Goal: Task Accomplishment & Management: Complete application form

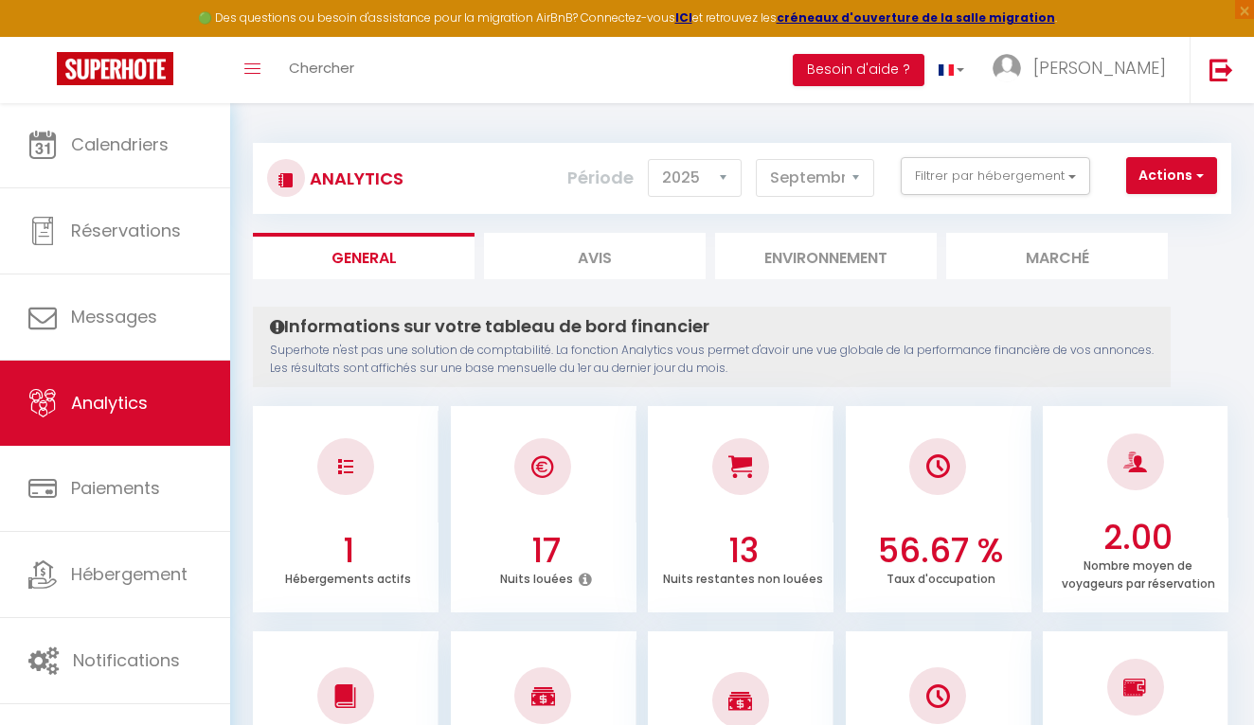
select select "2025"
select select "9"
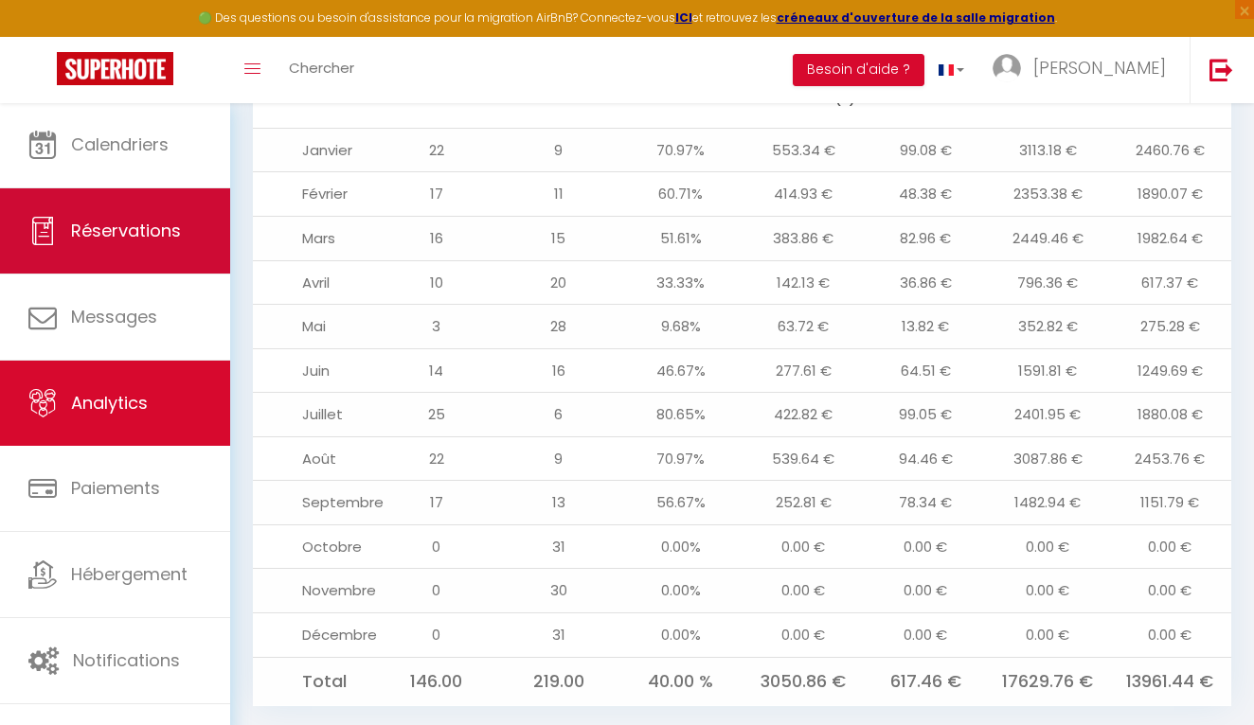
click at [196, 250] on link "Réservations" at bounding box center [115, 230] width 230 height 85
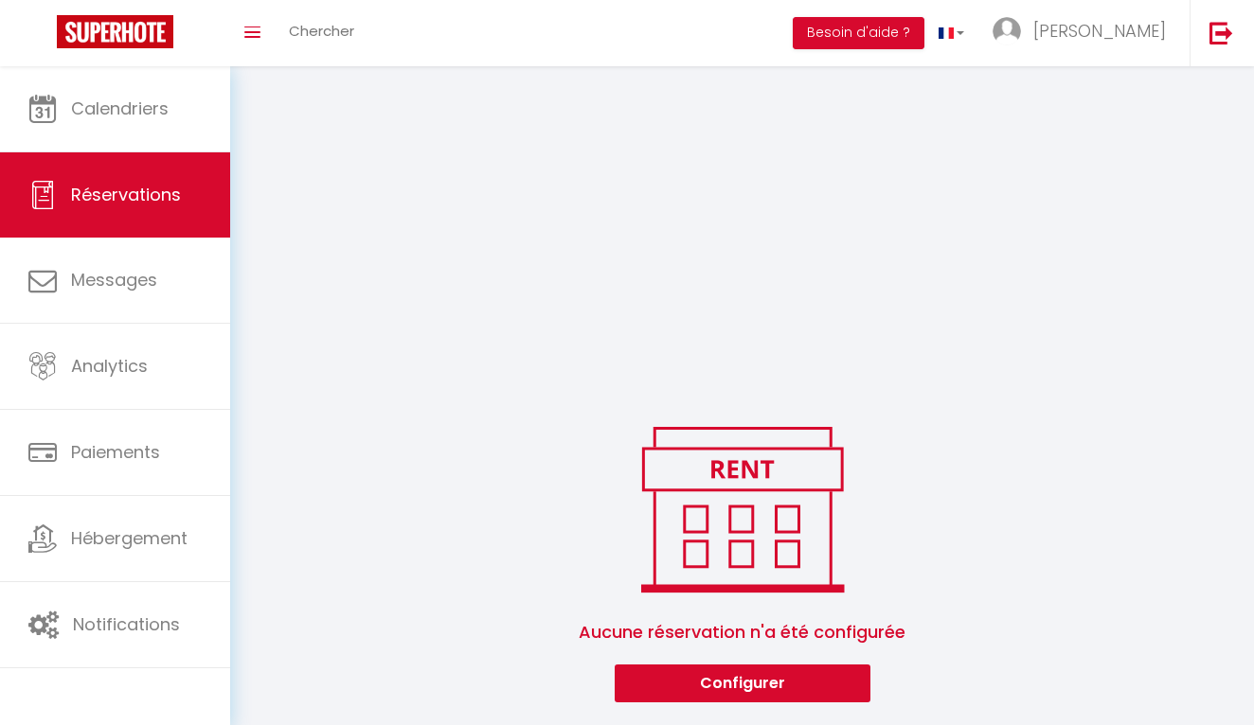
scroll to position [301, 0]
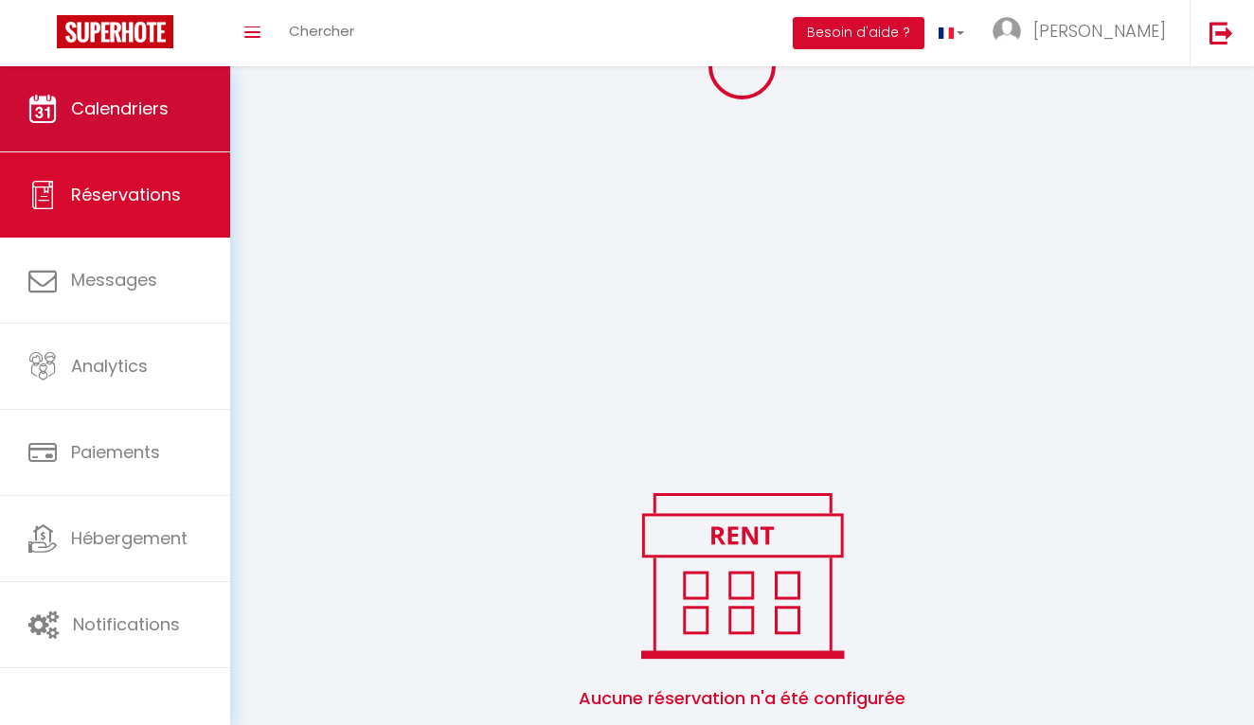
click at [134, 131] on link "Calendriers" at bounding box center [115, 108] width 230 height 85
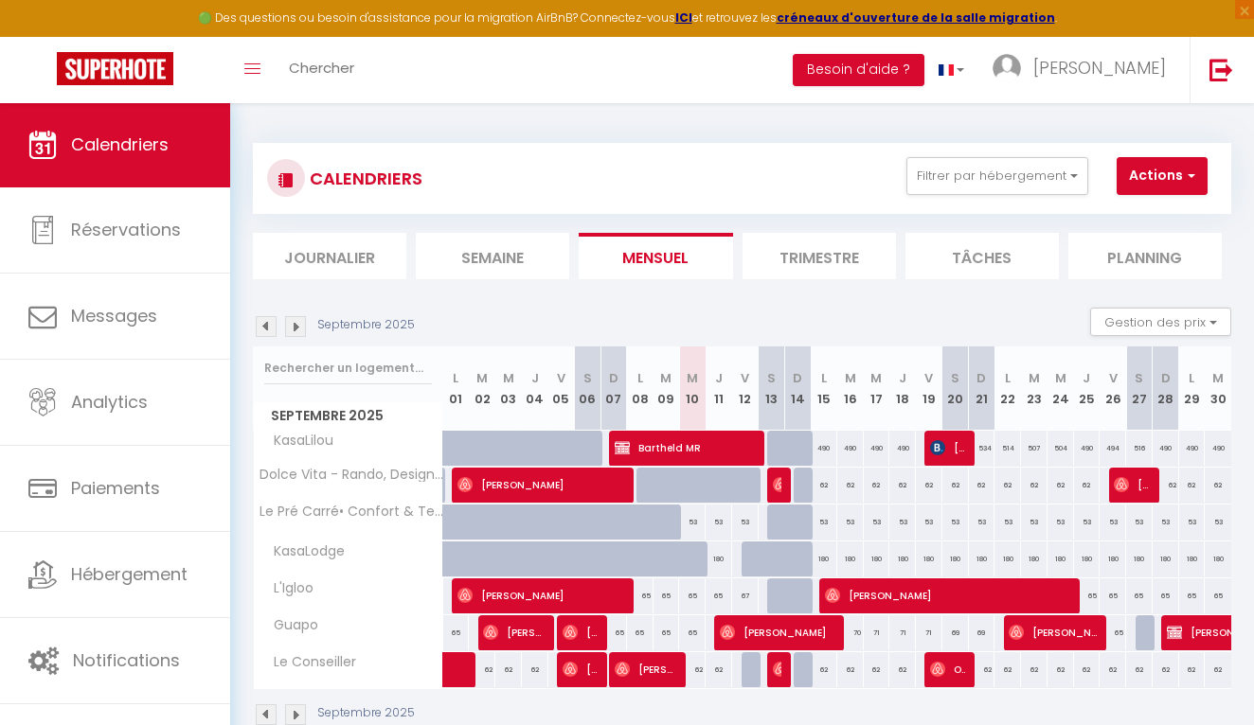
click at [1189, 175] on span "button" at bounding box center [1188, 175] width 11 height 19
click at [1157, 213] on link "Nouvelle réservation" at bounding box center [1169, 220] width 165 height 28
select select
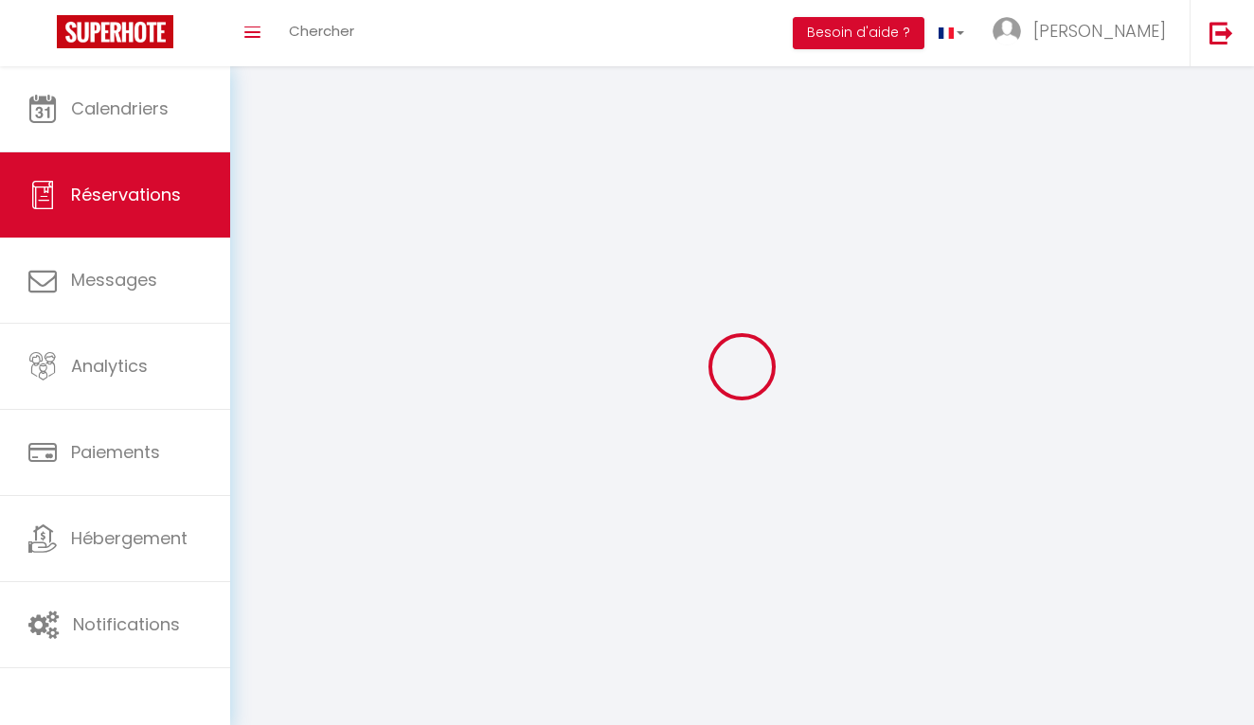
select select
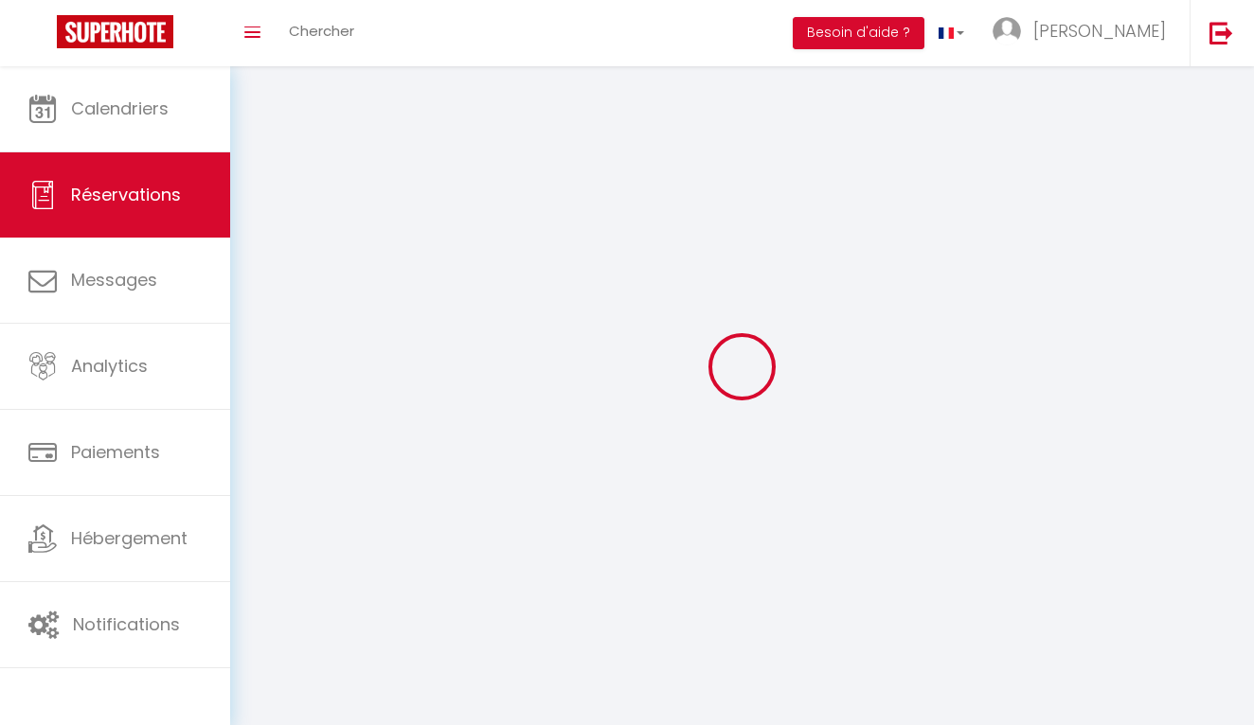
select select
checkbox input "false"
select select
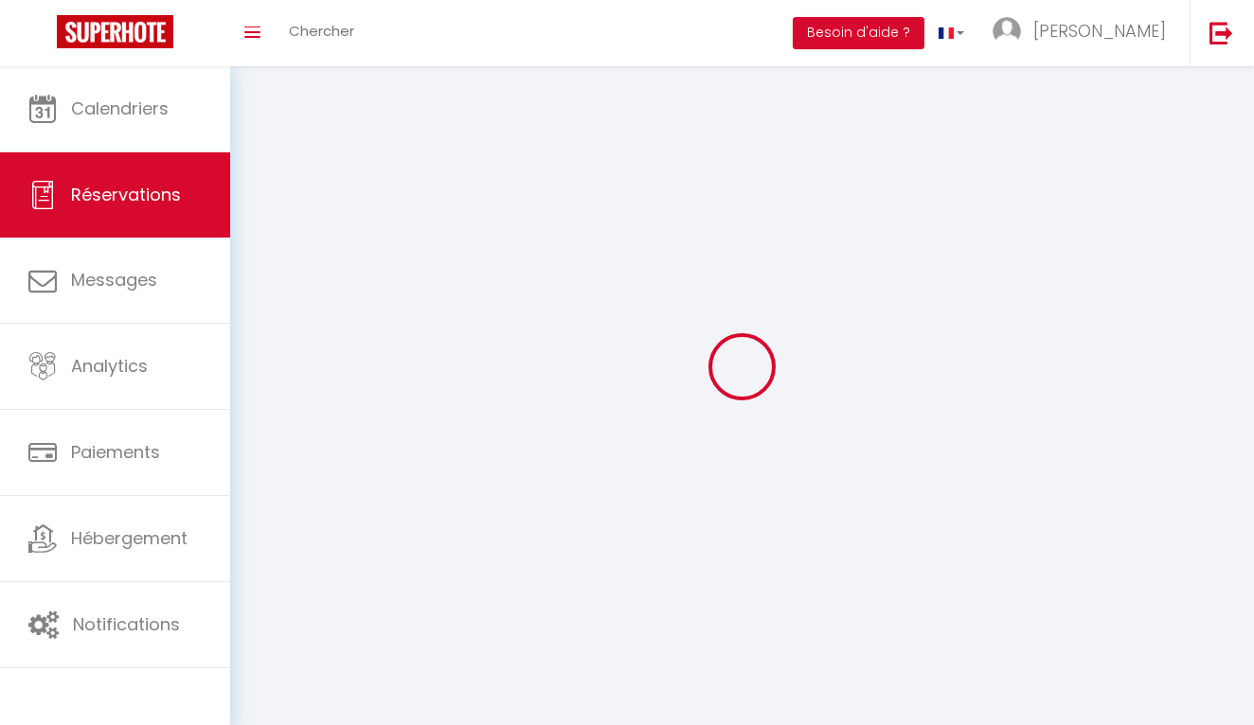
select select
checkbox input "false"
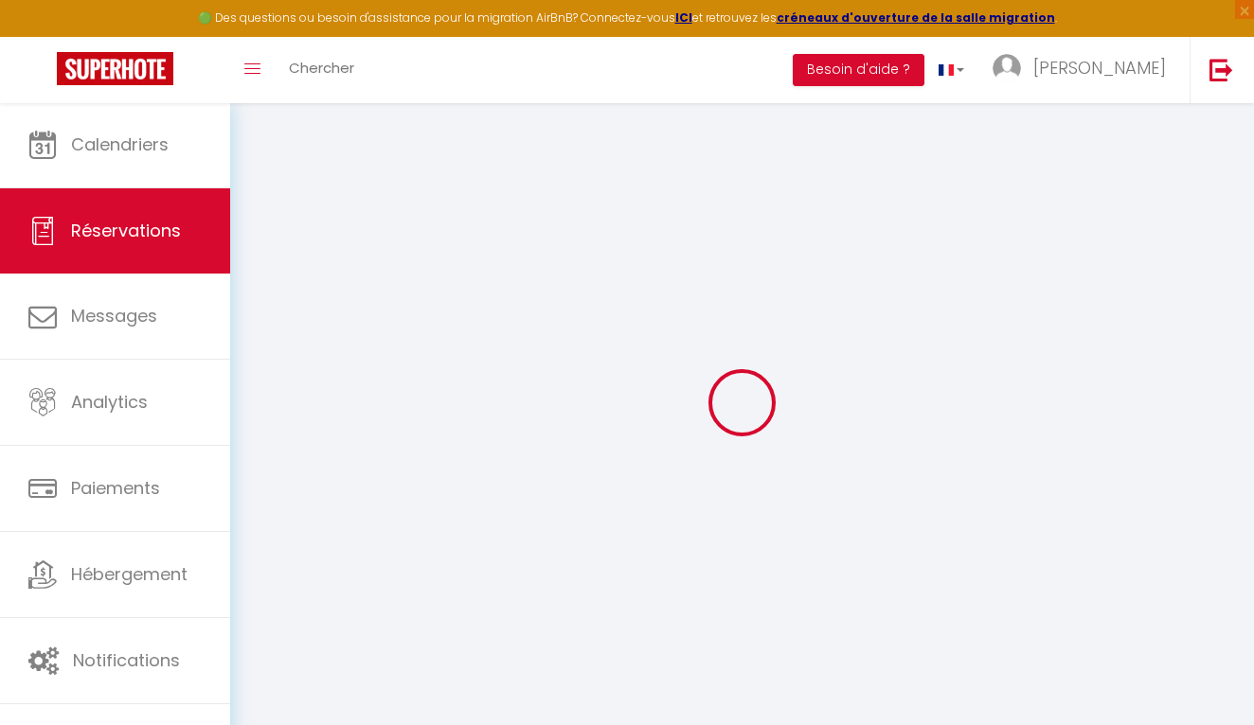
select select
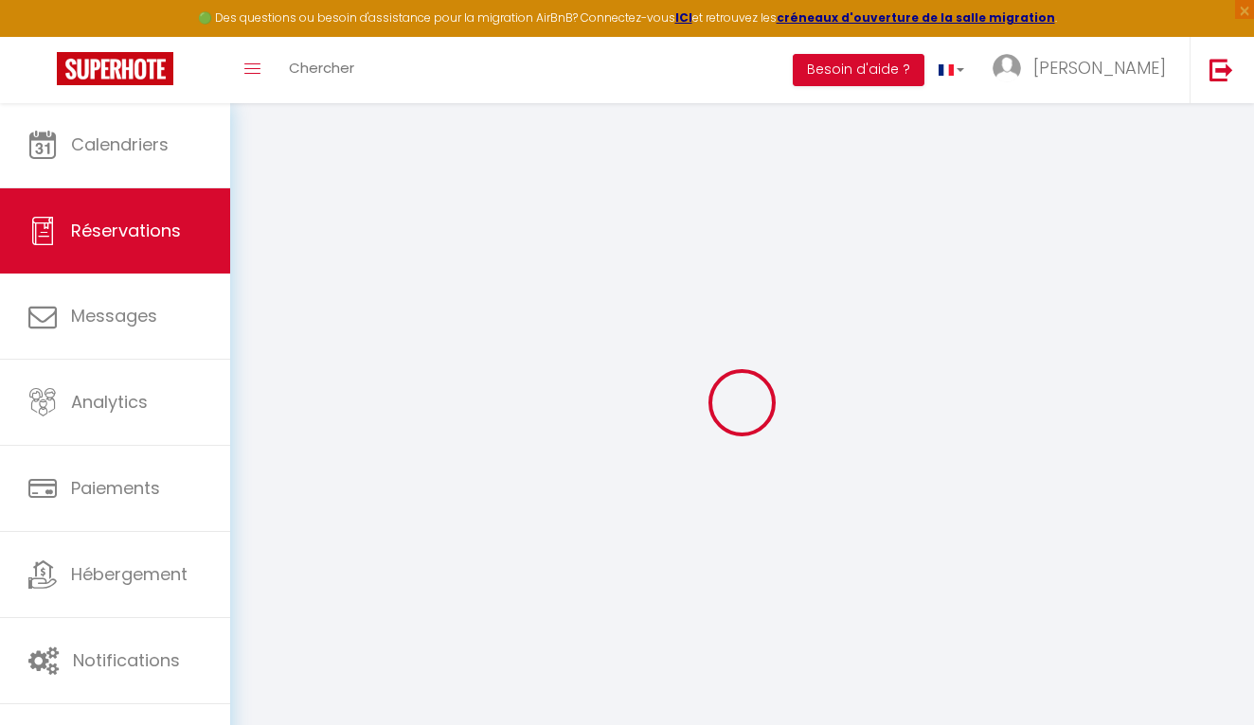
select select
checkbox input "false"
select select
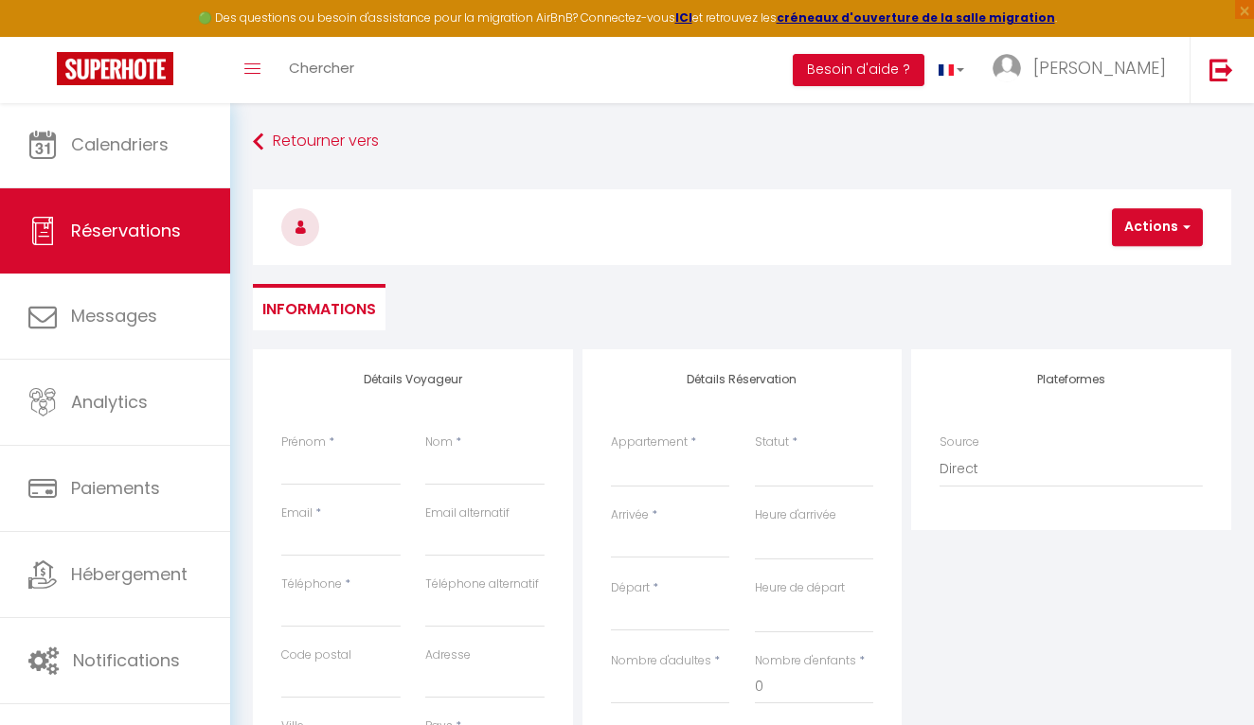
select select
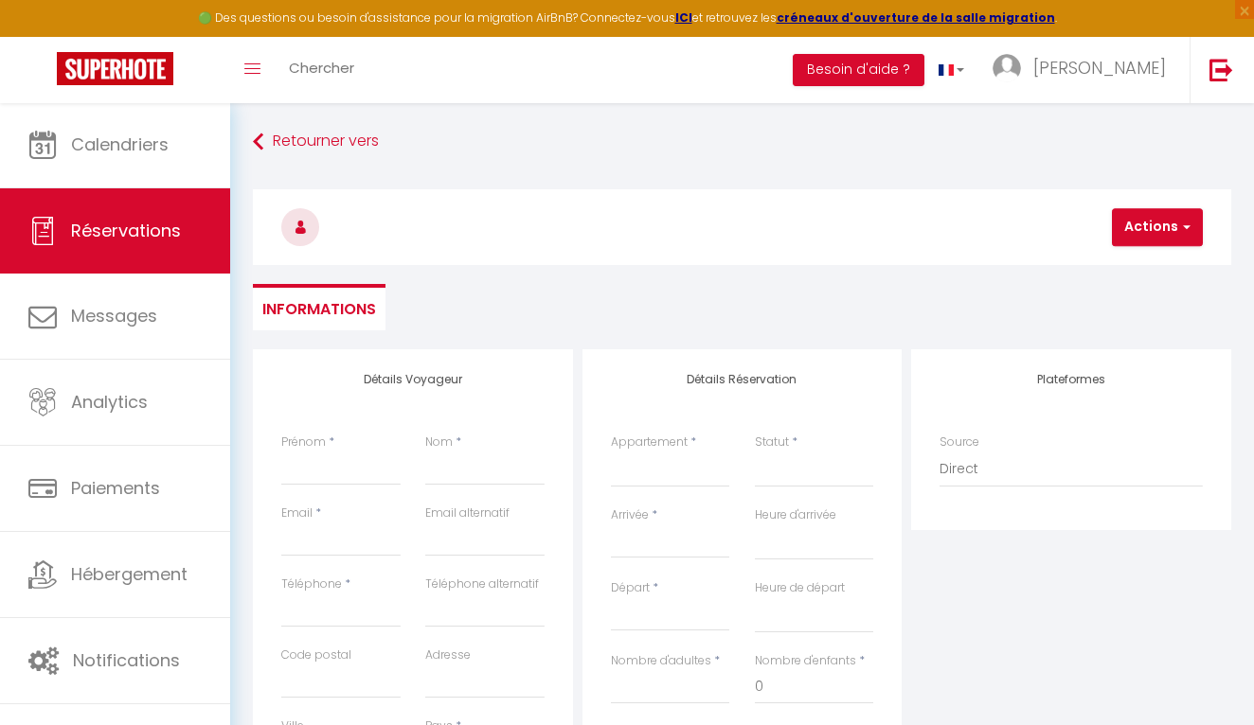
select select
checkbox input "false"
select select
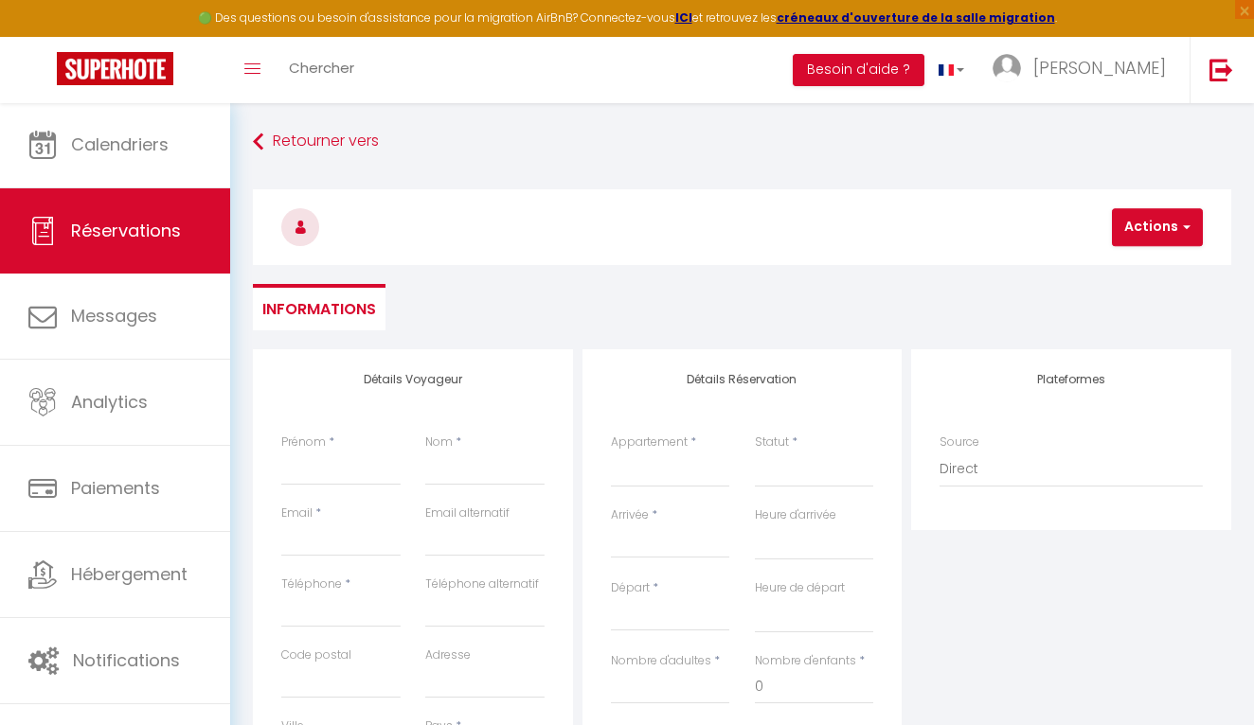
select select
checkbox input "false"
select select
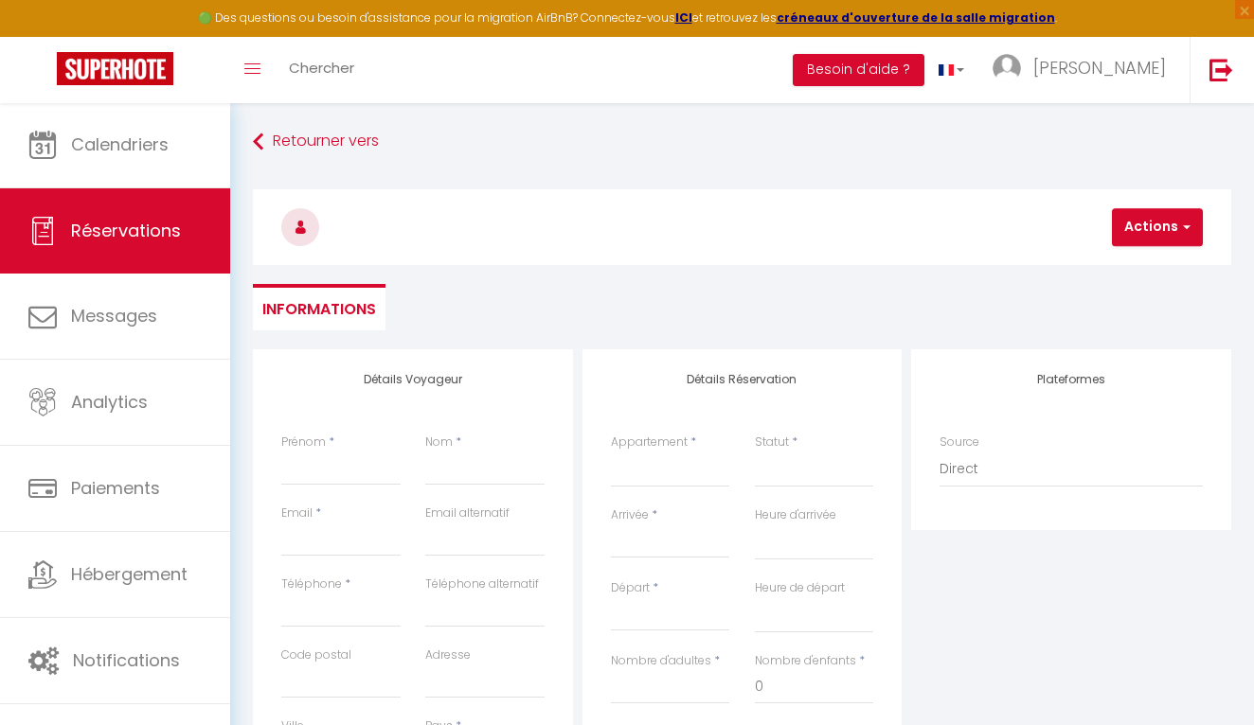
select select
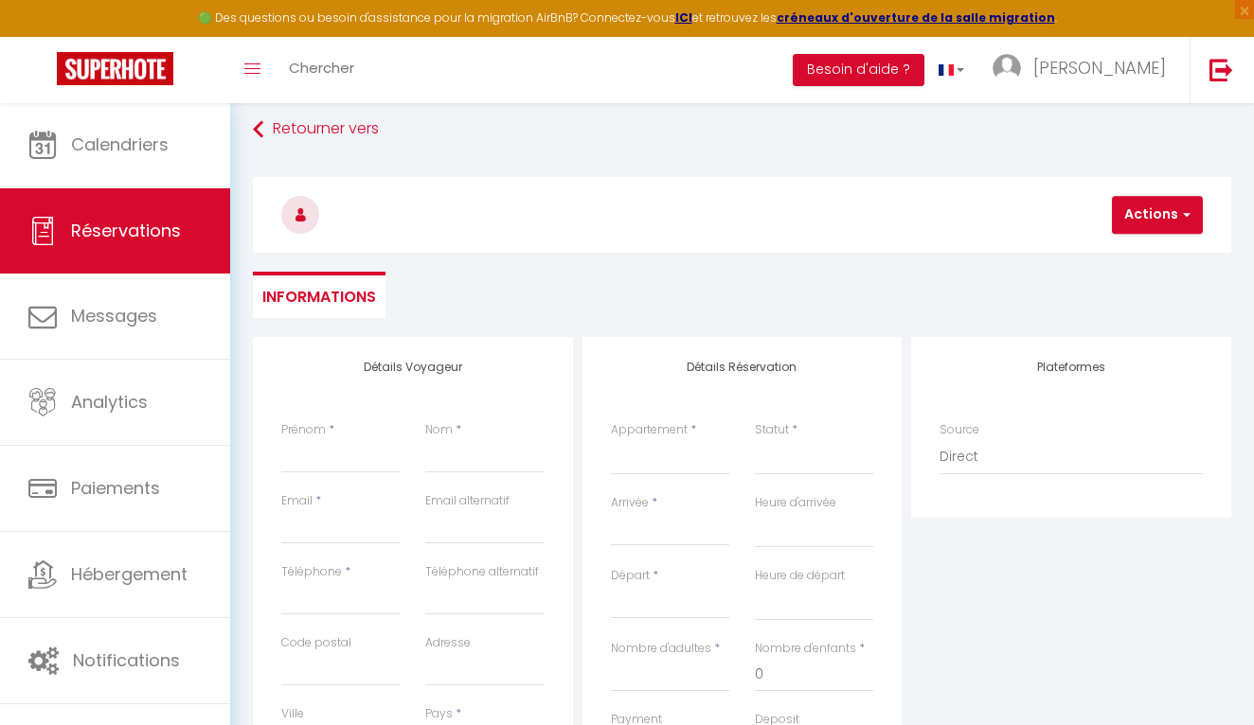
scroll to position [46, 0]
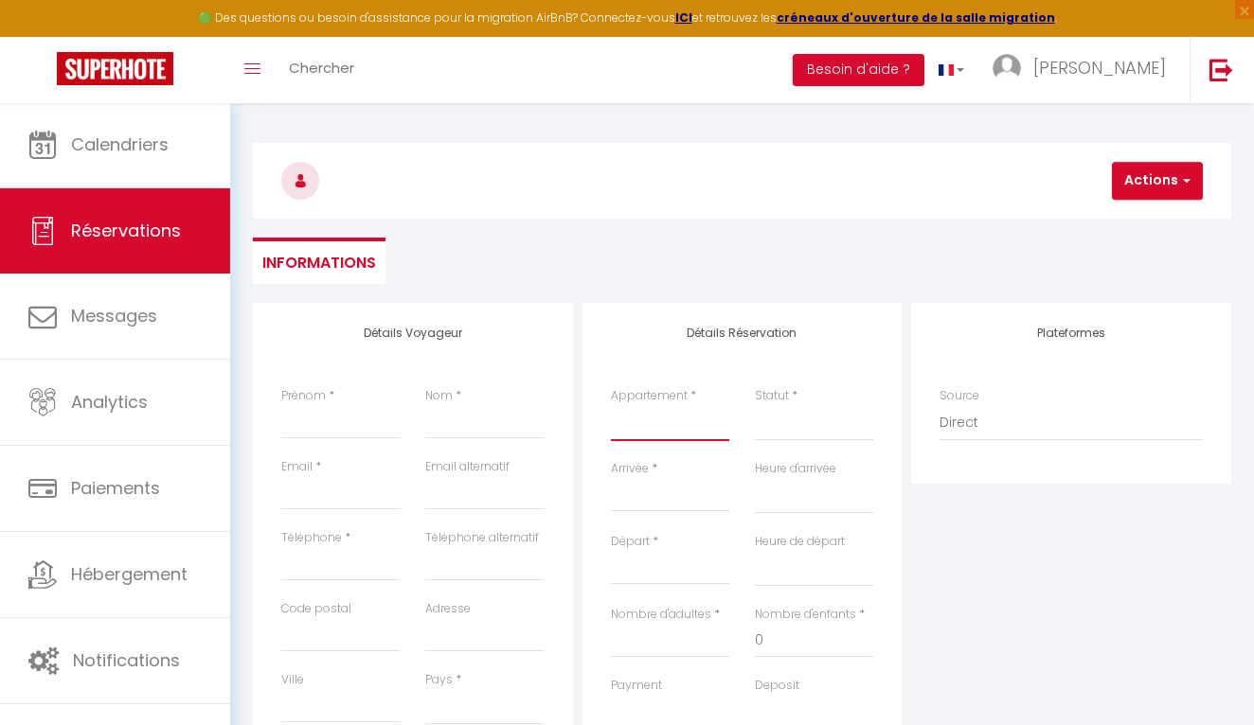
select select "68795"
select select
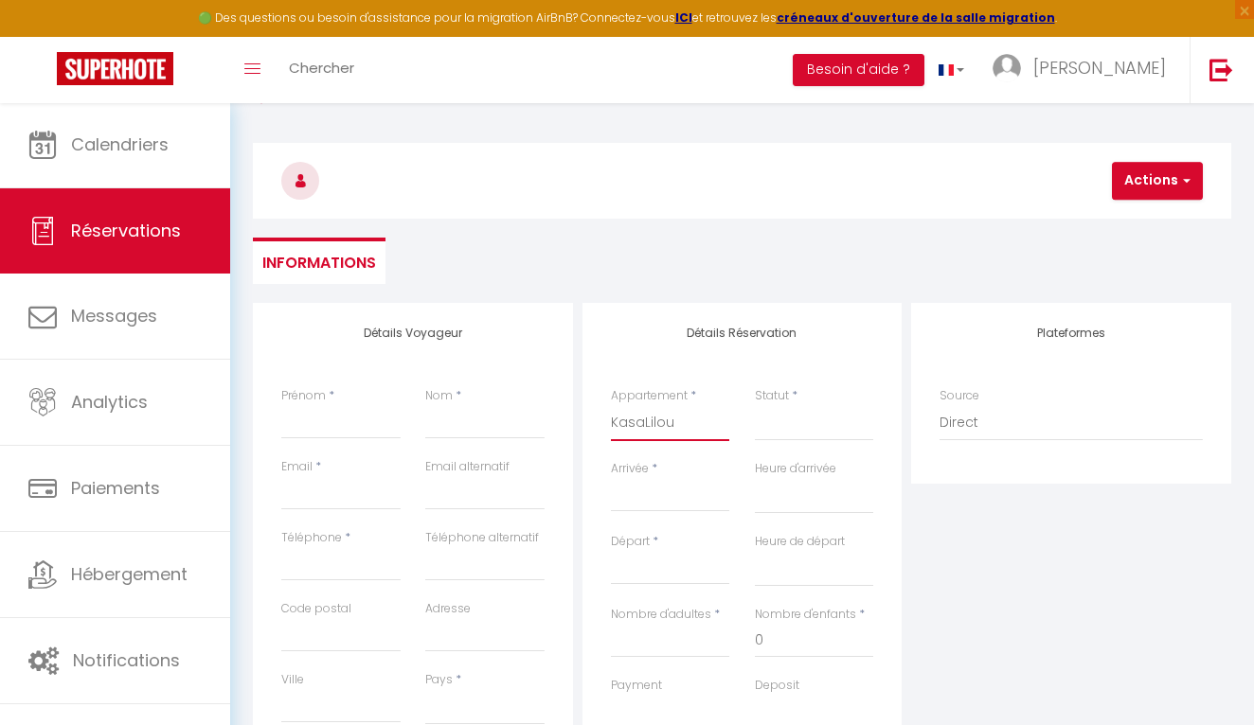
select select
checkbox input "false"
select select
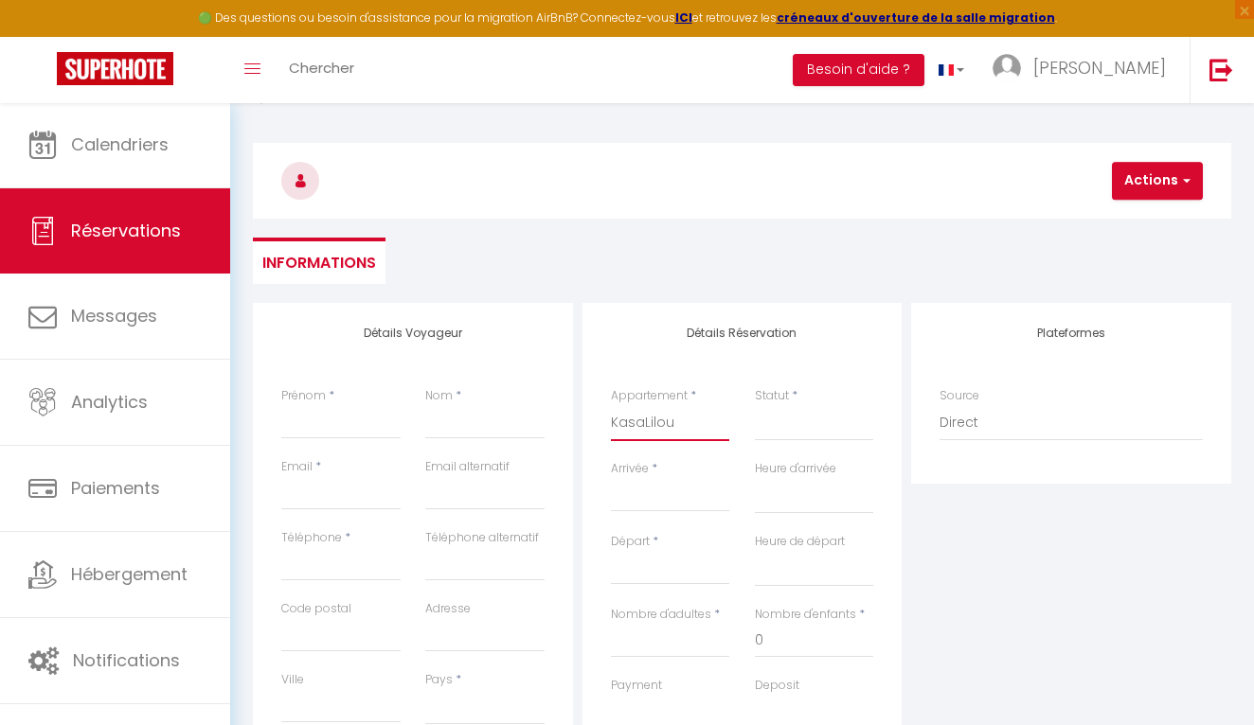
select select
checkbox input "false"
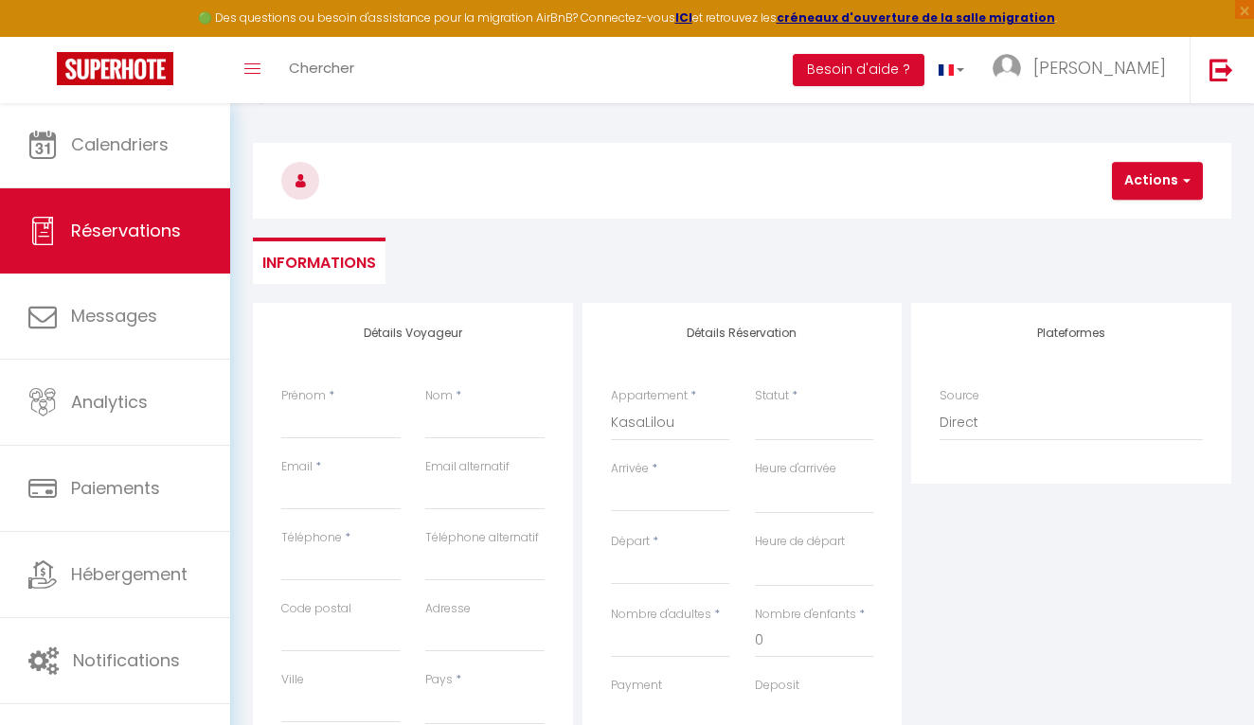
click at [638, 500] on input "Arrivée" at bounding box center [670, 497] width 119 height 25
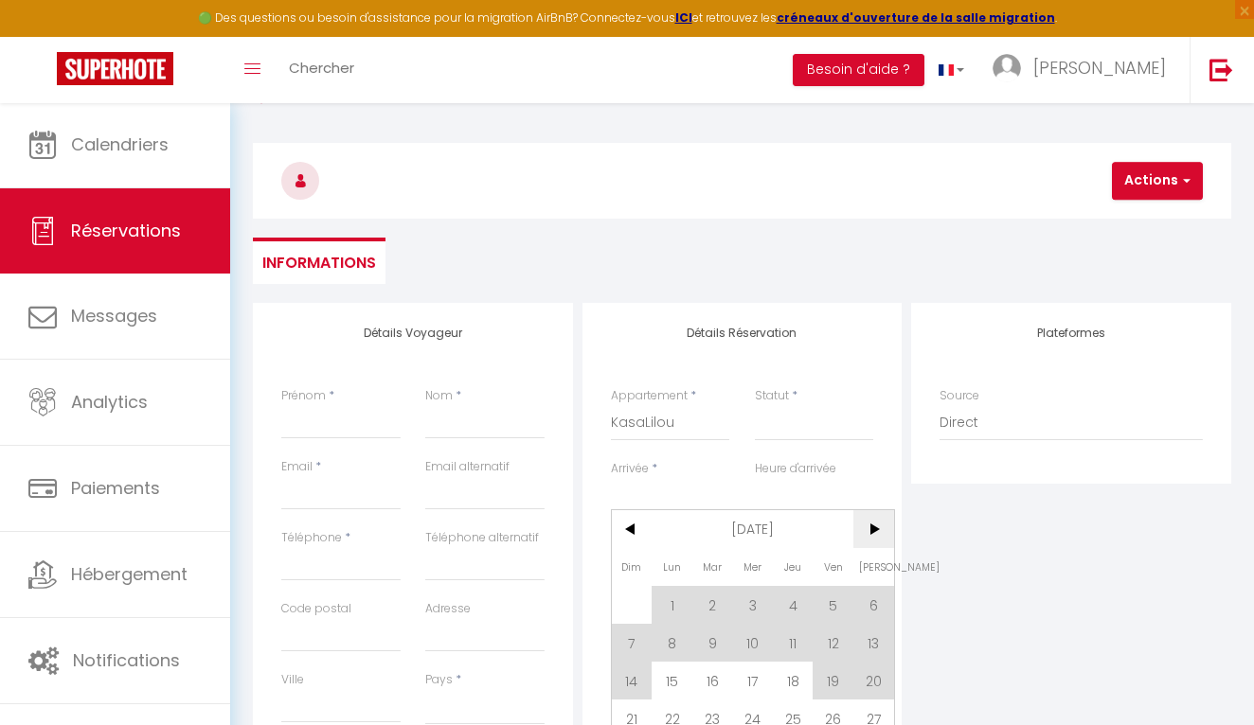
click at [869, 527] on span ">" at bounding box center [873, 530] width 41 height 38
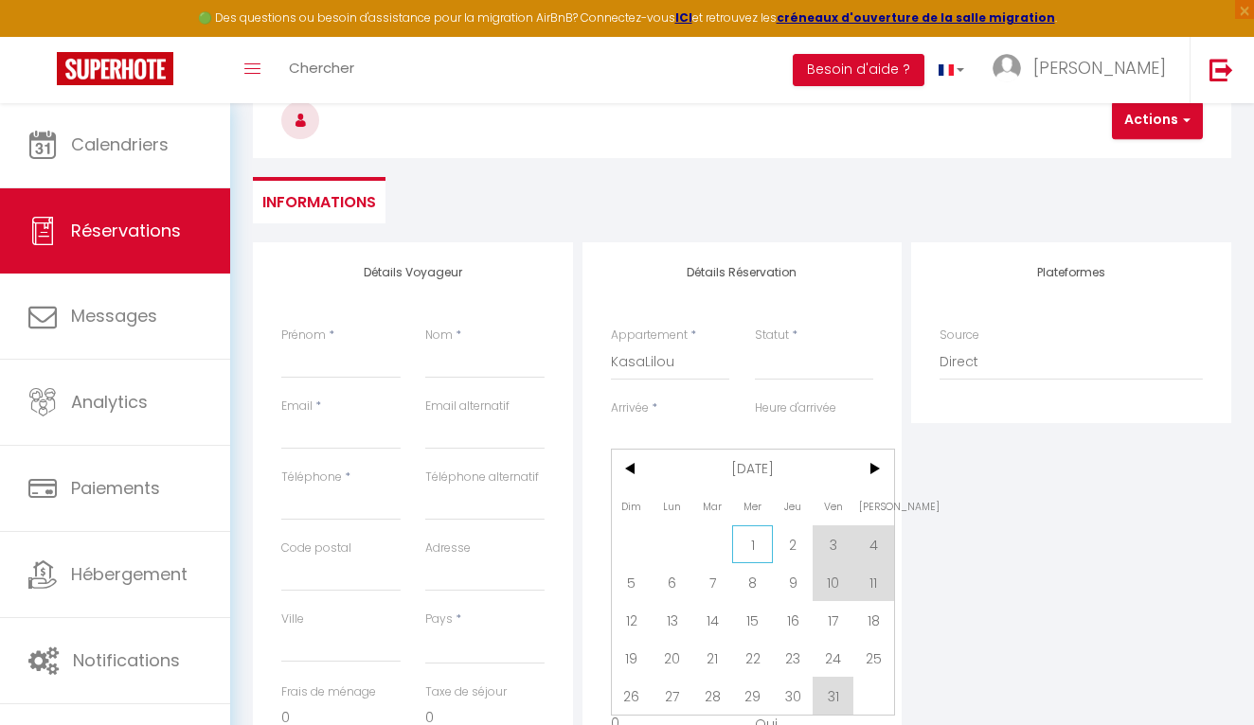
scroll to position [109, 0]
click at [830, 625] on span "17" at bounding box center [833, 619] width 41 height 38
select select
type input "Ven 17 Octobre 2025"
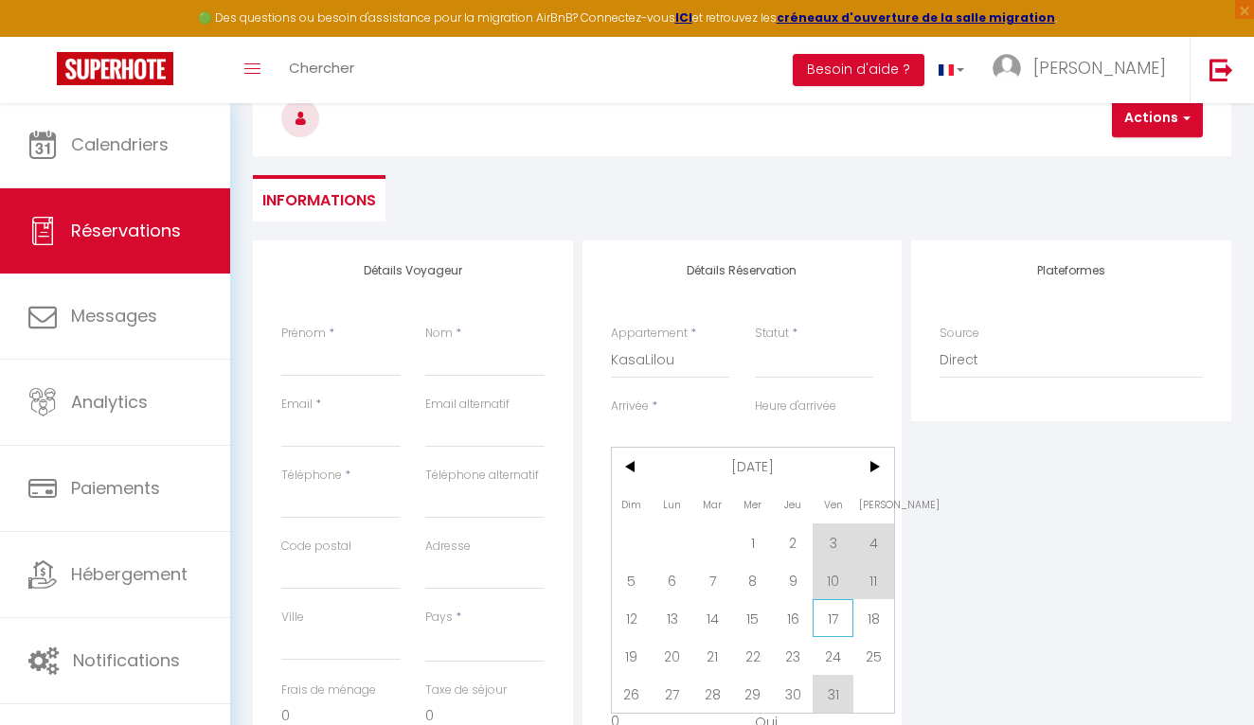
select select
type input "[PERSON_NAME] 18 Octobre 2025"
select select
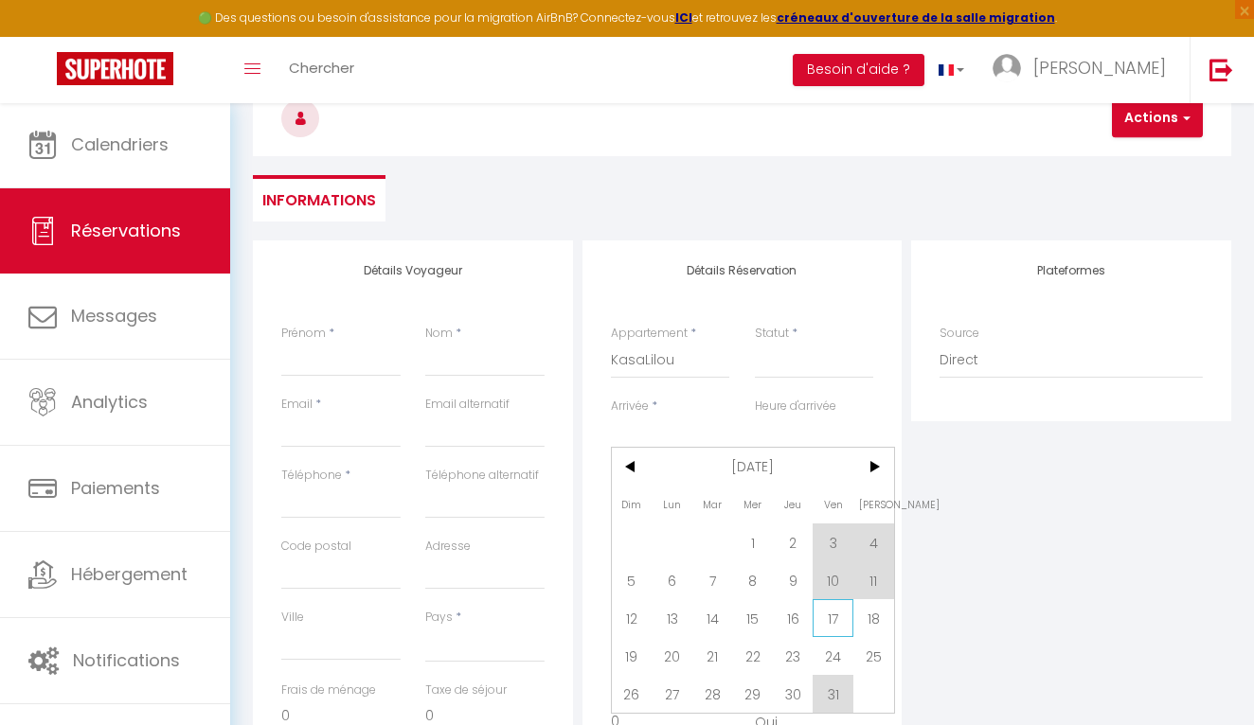
checkbox input "false"
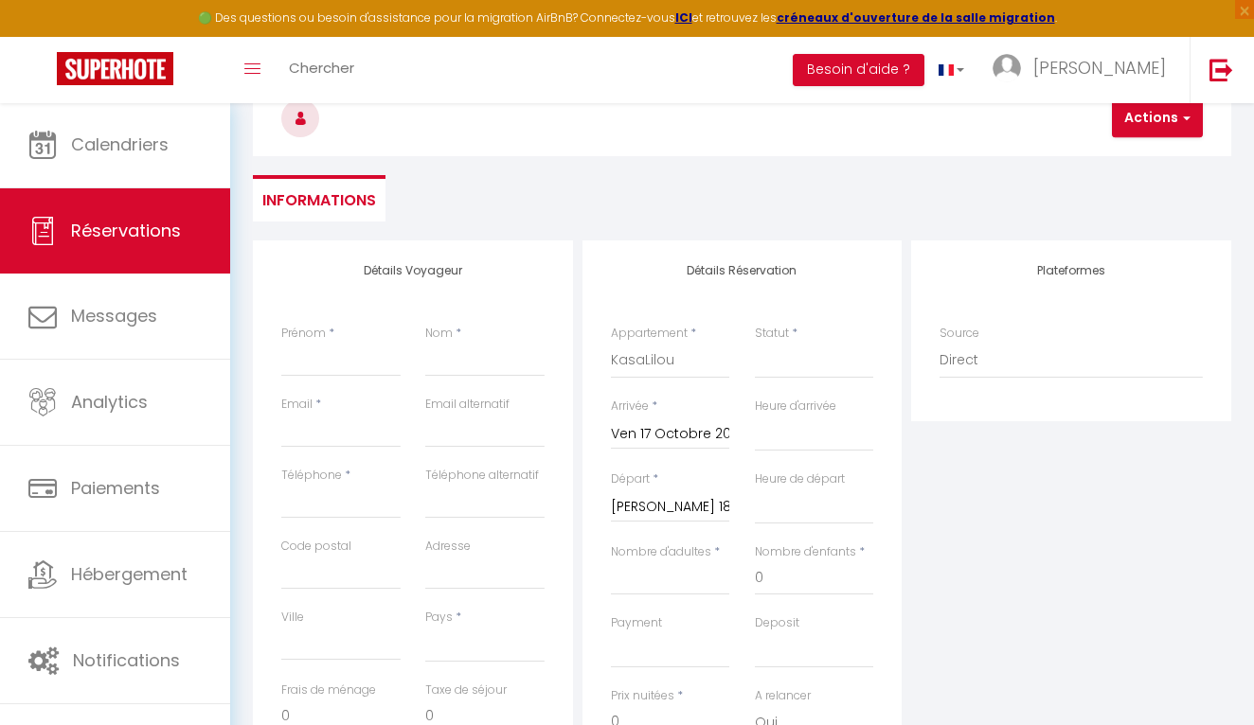
click at [659, 504] on input "[PERSON_NAME] 18 Octobre 2025" at bounding box center [670, 507] width 119 height 25
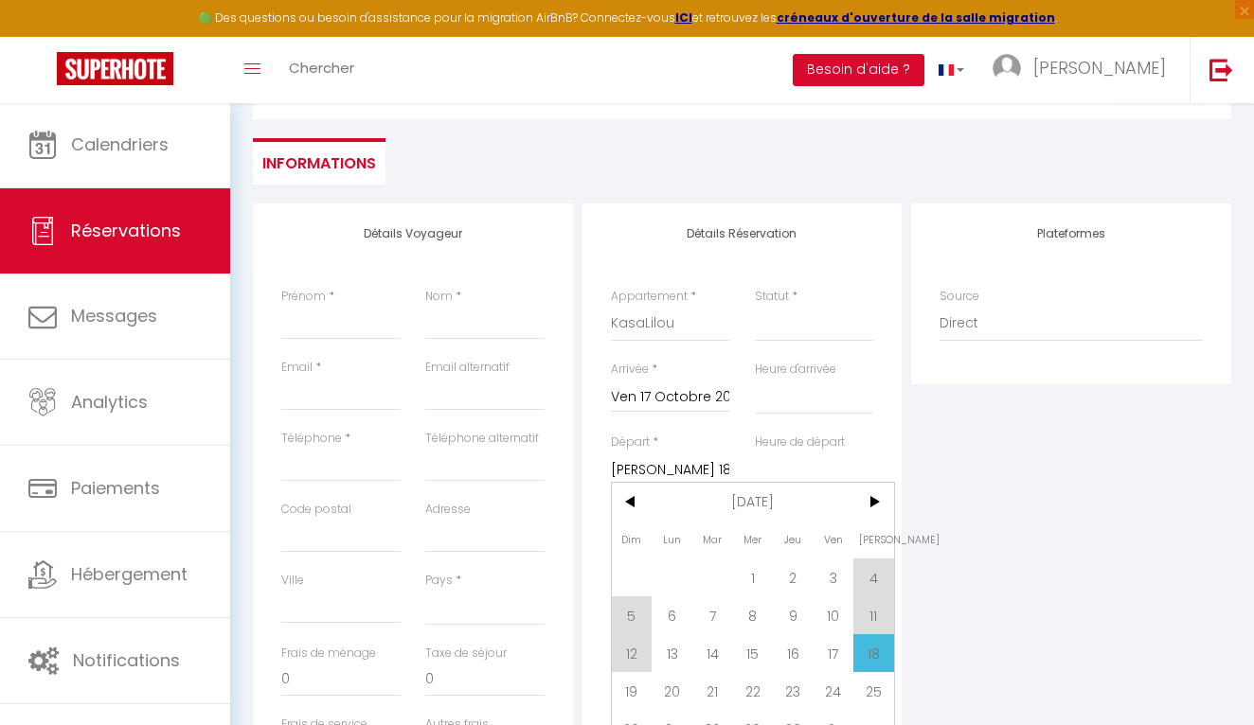
scroll to position [224, 0]
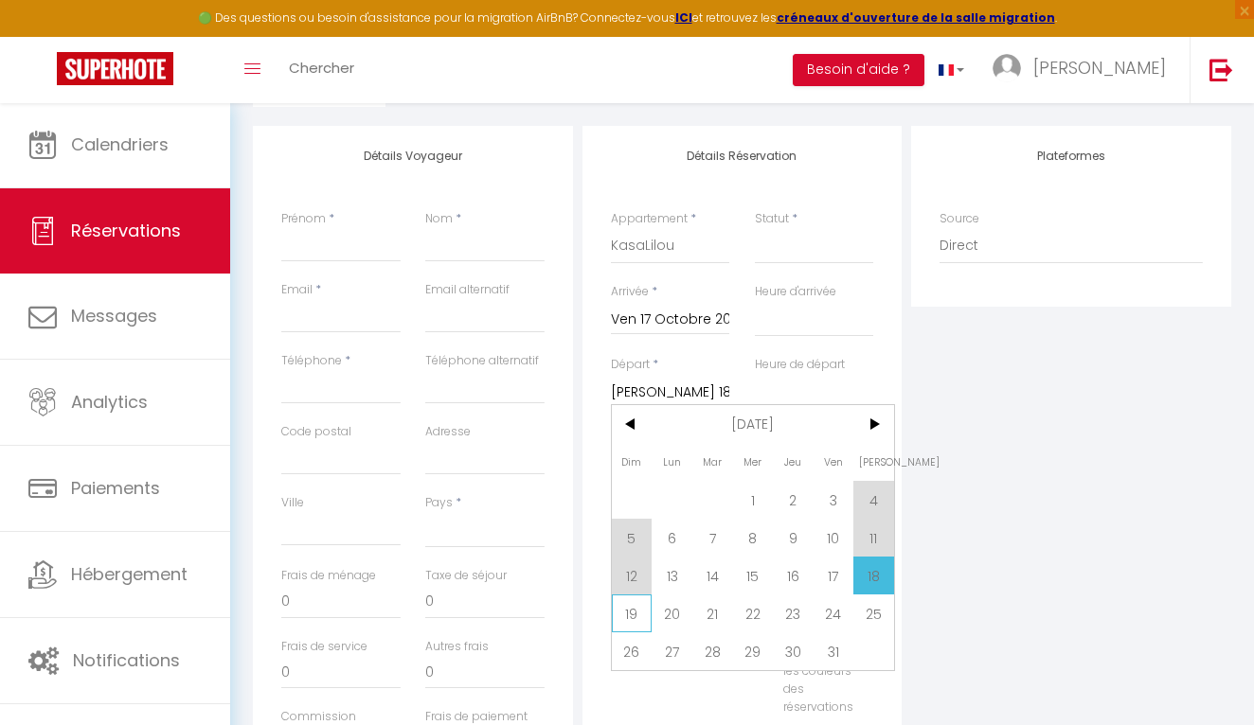
click at [643, 626] on span "19" at bounding box center [632, 614] width 41 height 38
select select
type input "Dim 19 Octobre 2025"
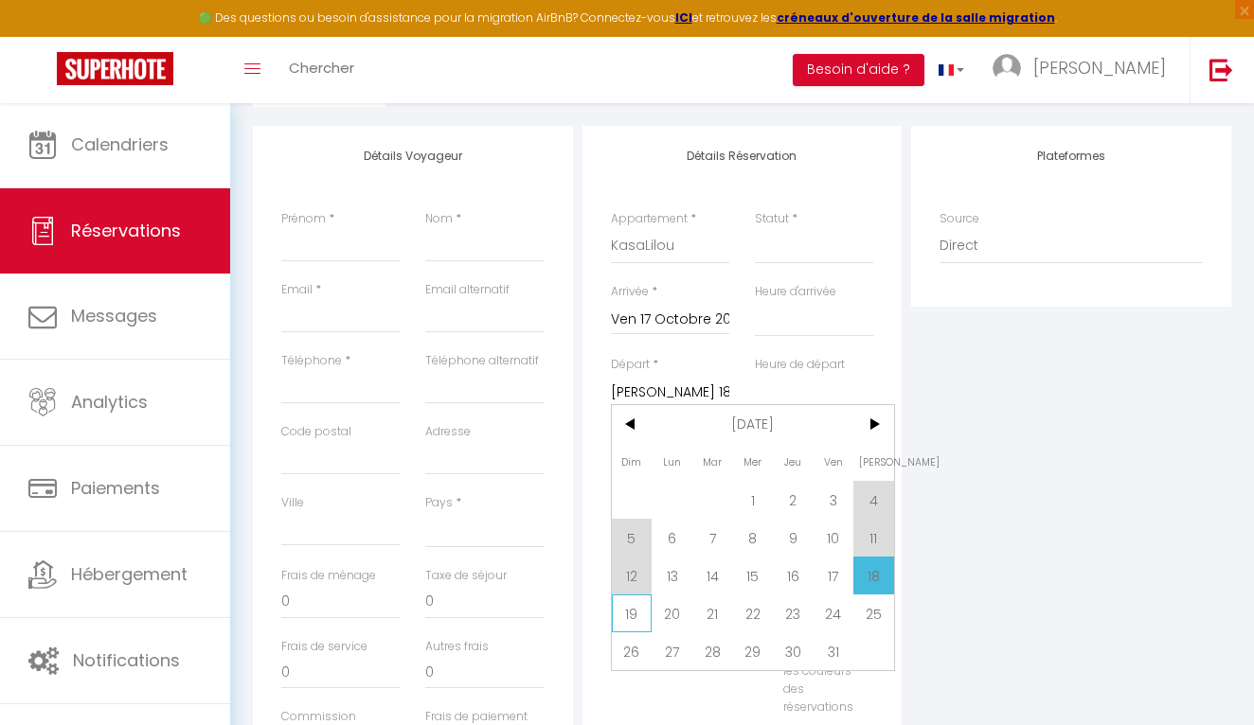
select select
checkbox input "false"
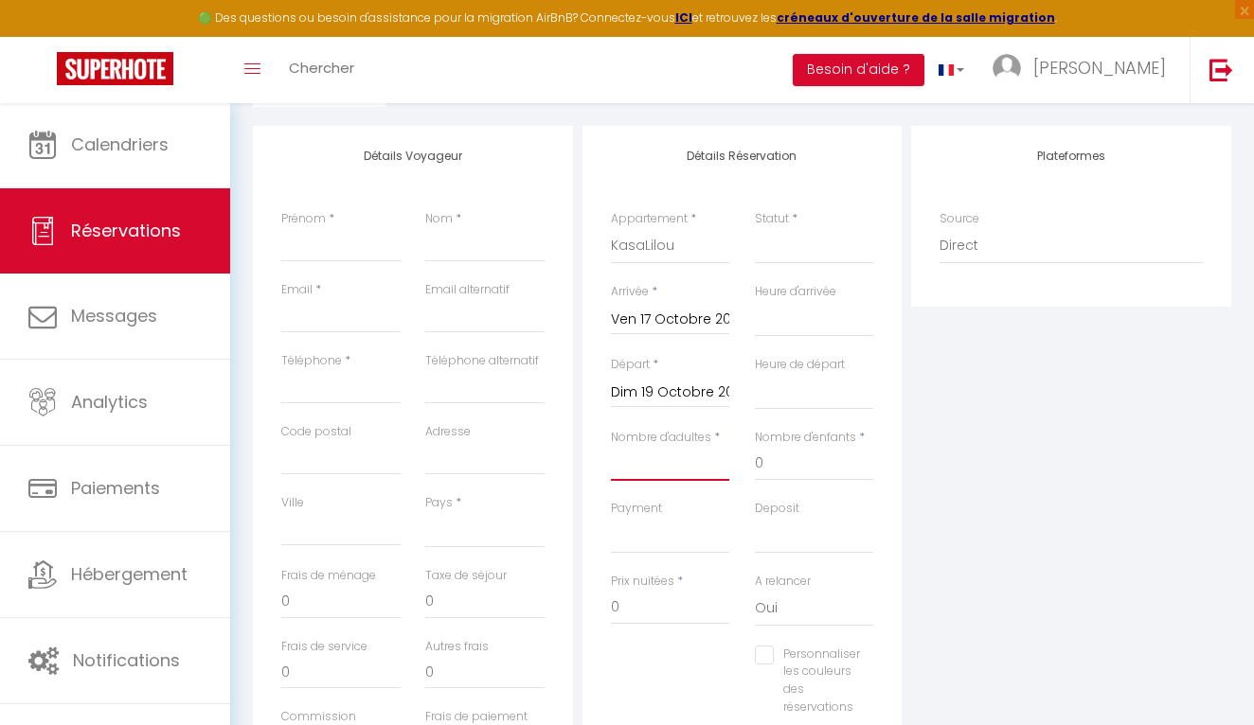
type input "1"
select select
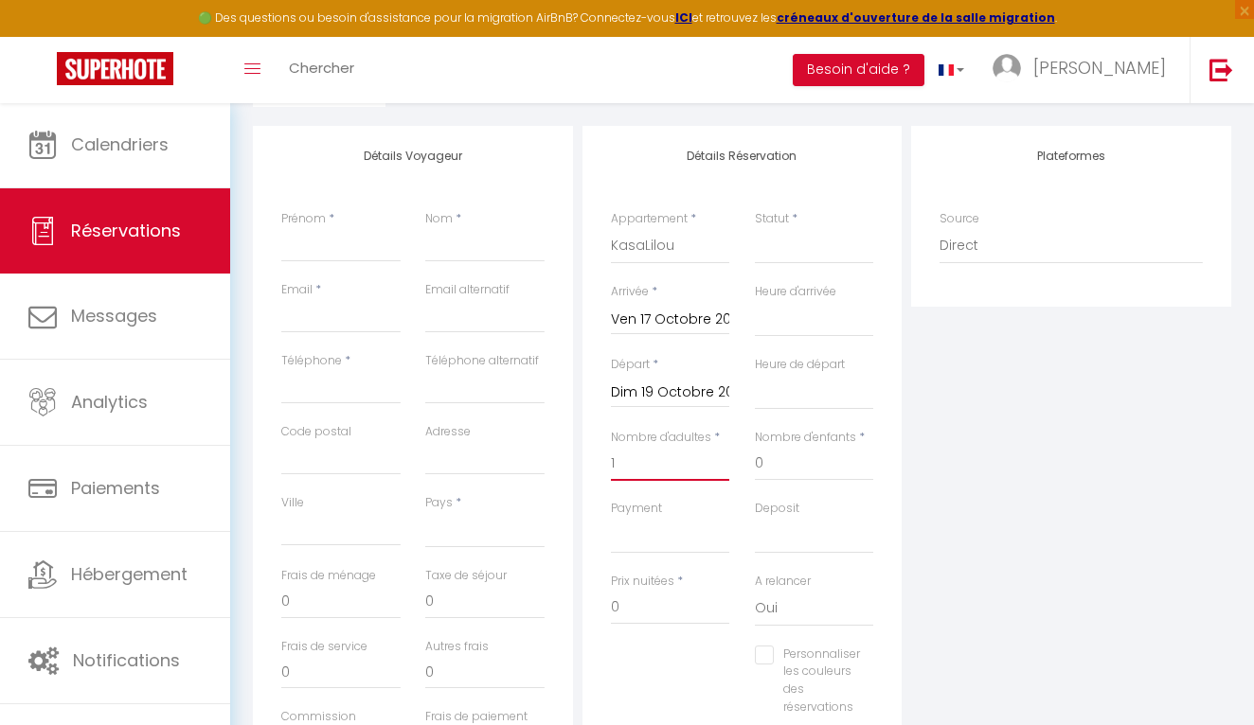
select select
checkbox input "false"
type input "10"
select select
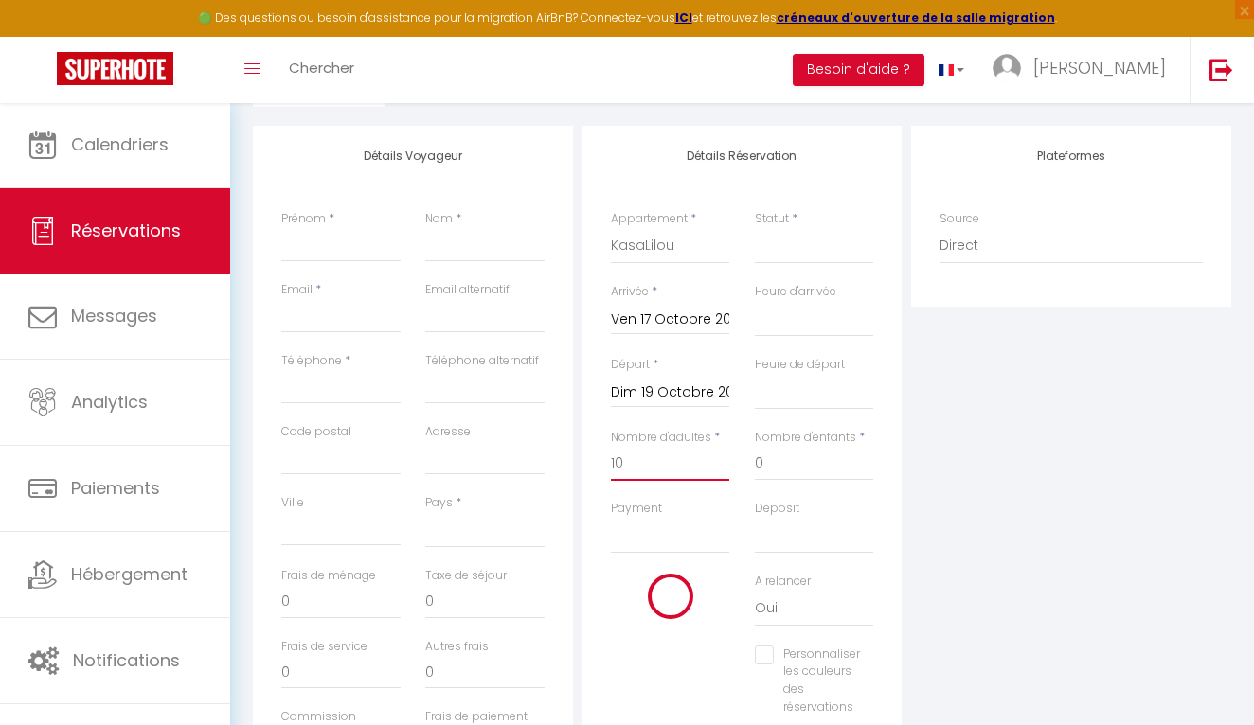
select select
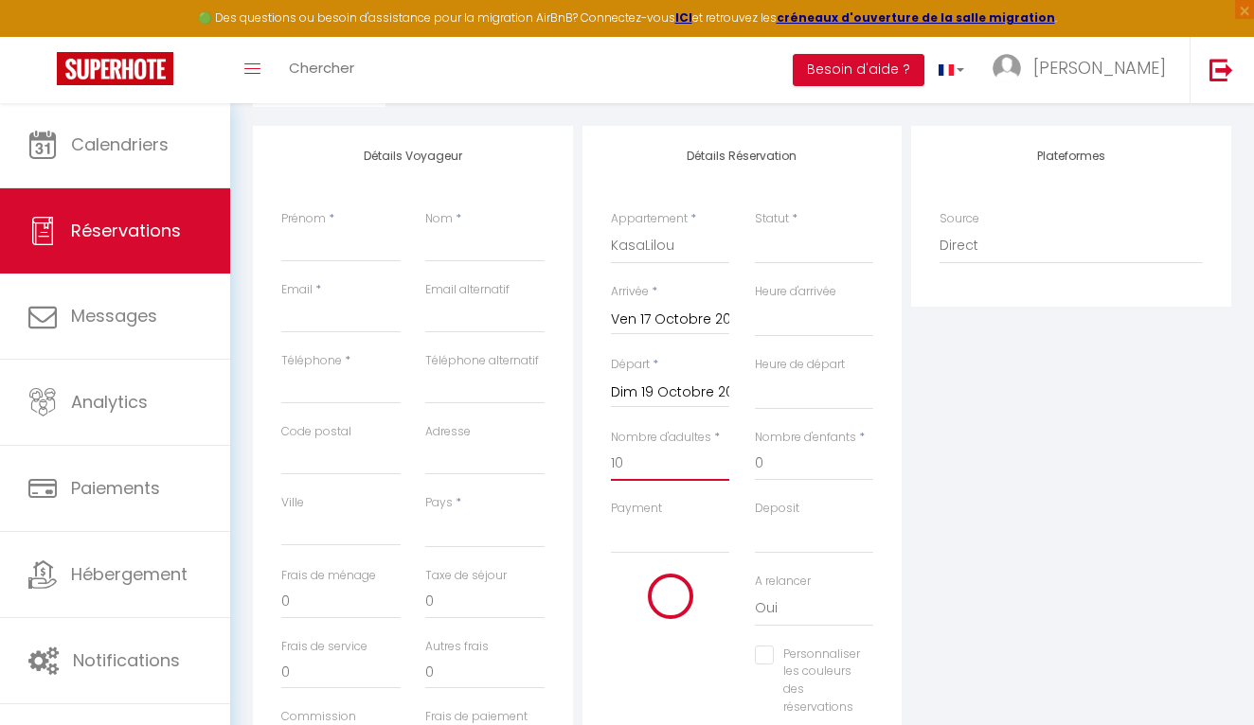
checkbox input "false"
select select
type input "280"
type input "7.2"
select select
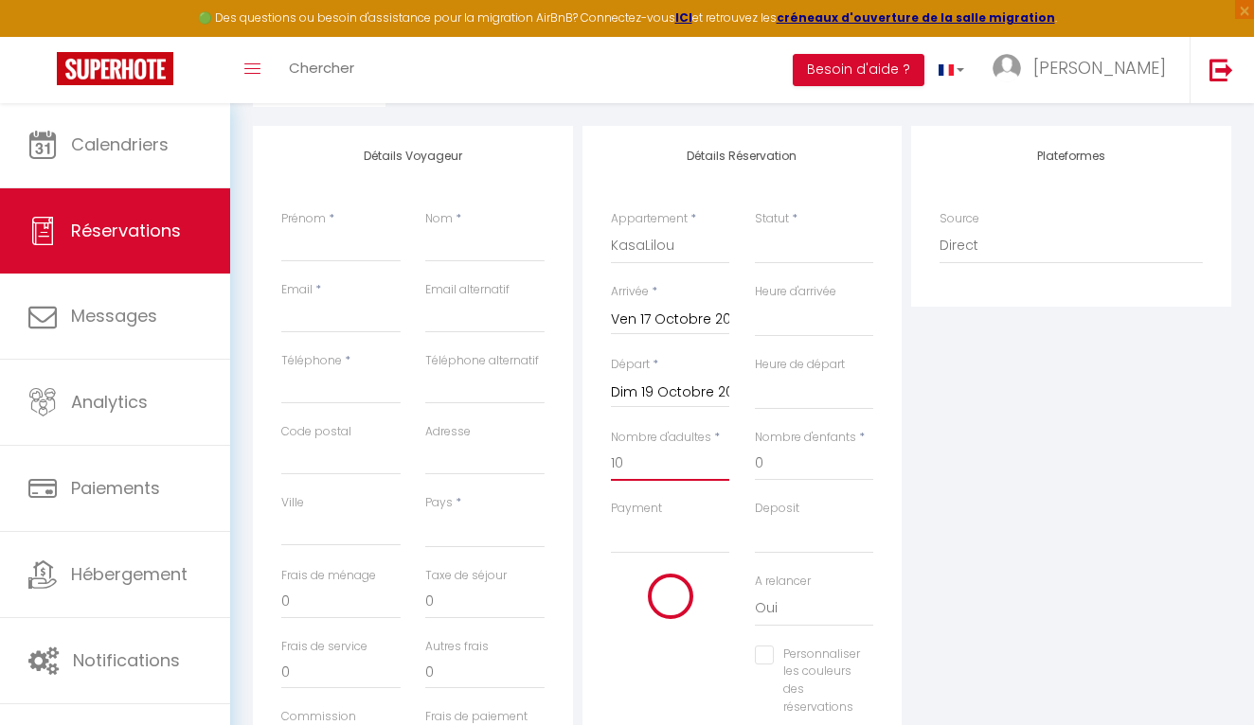
select select
type input "1042"
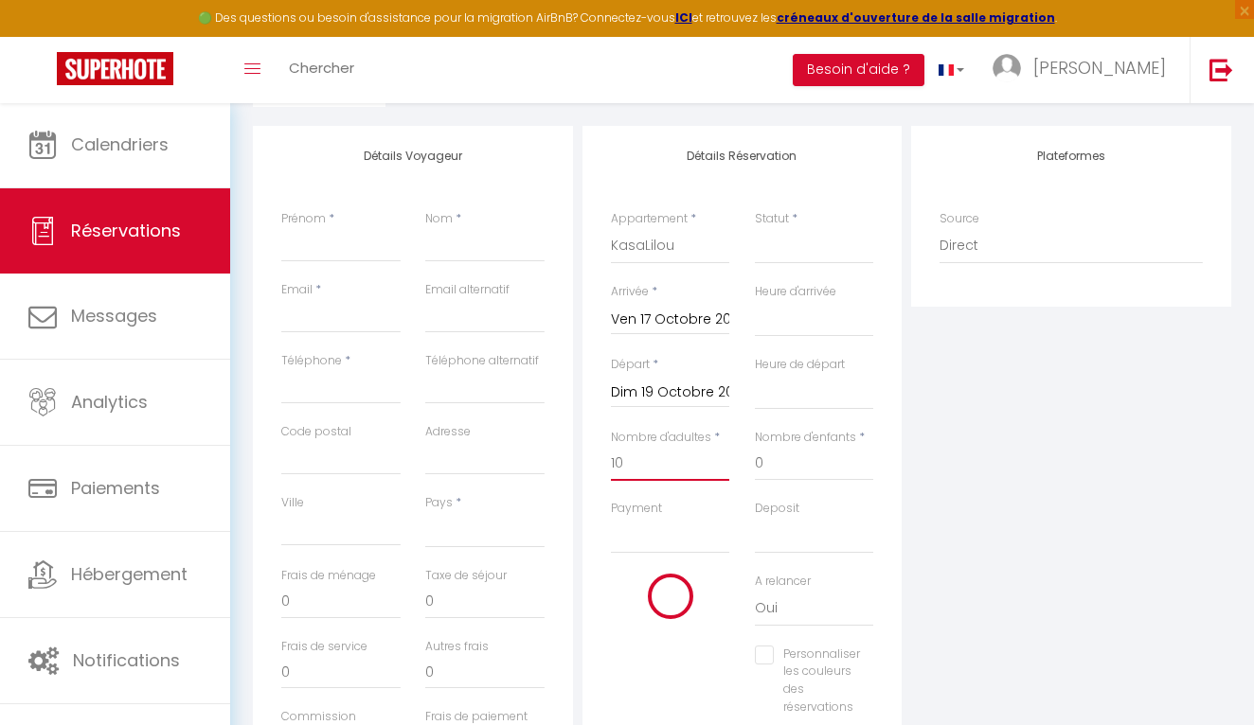
checkbox input "false"
select select
type input "72"
select select
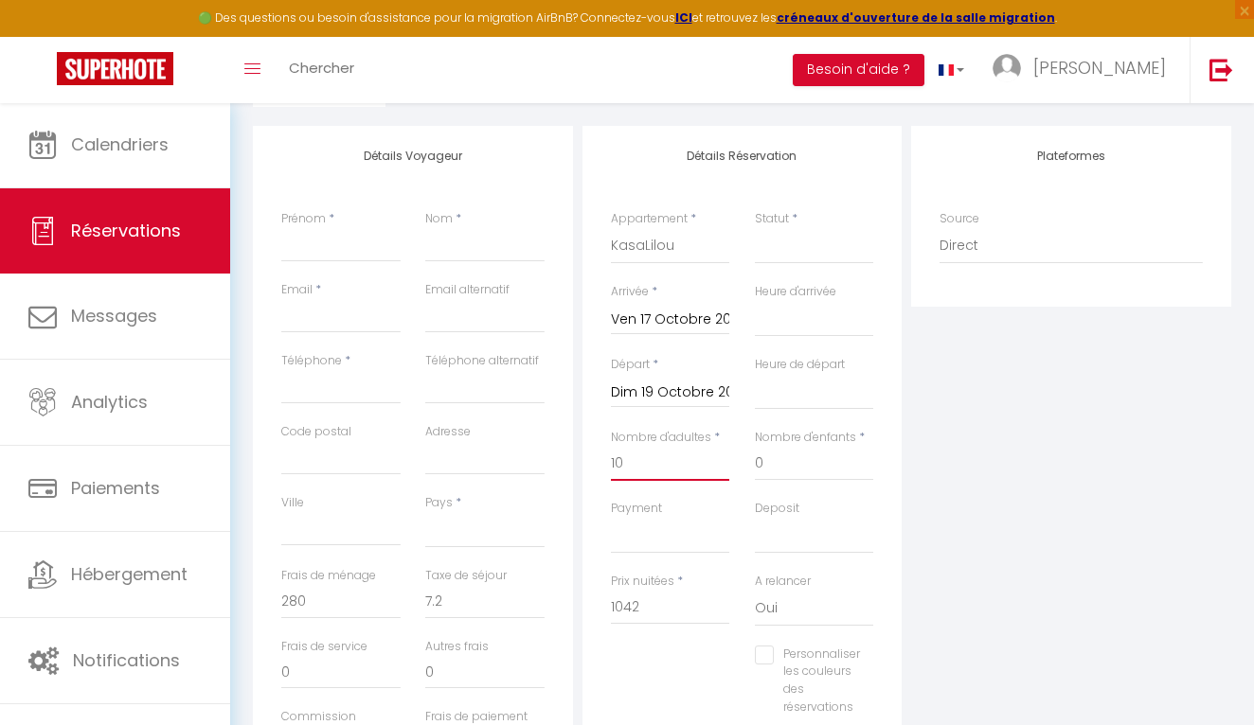
select select
type input "1082"
checkbox input "false"
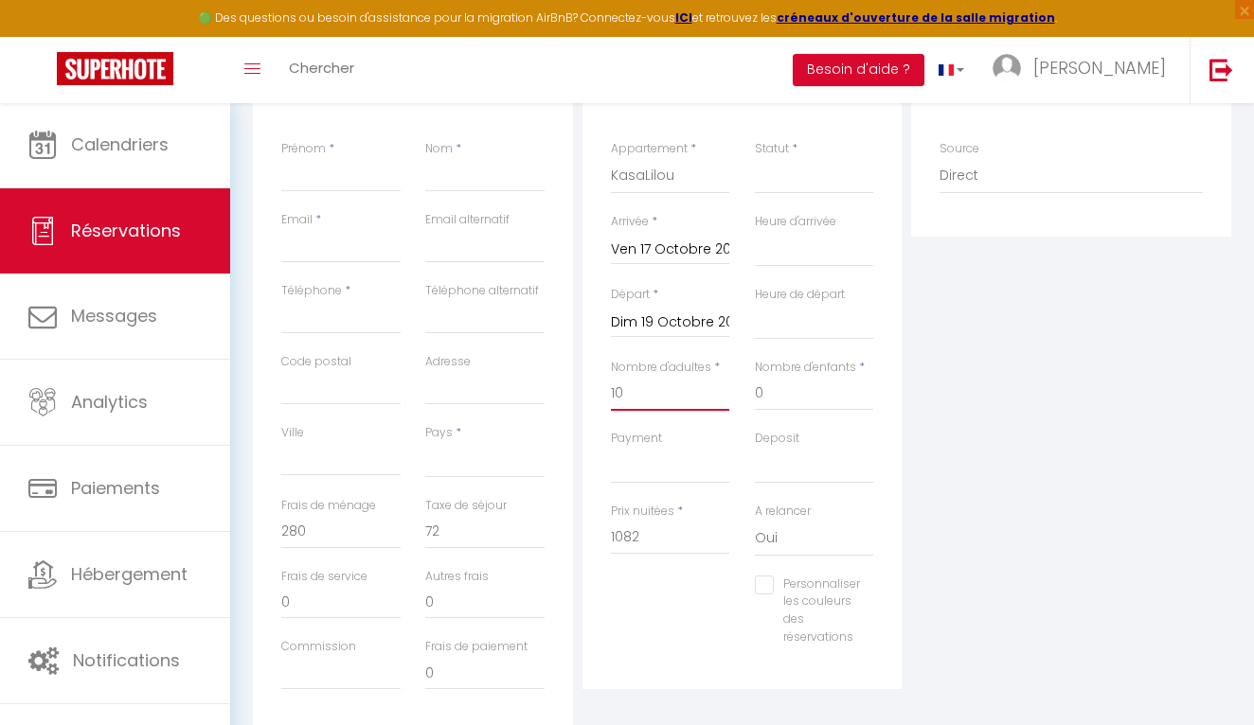
scroll to position [292, 0]
type input "10"
type input "A"
select select
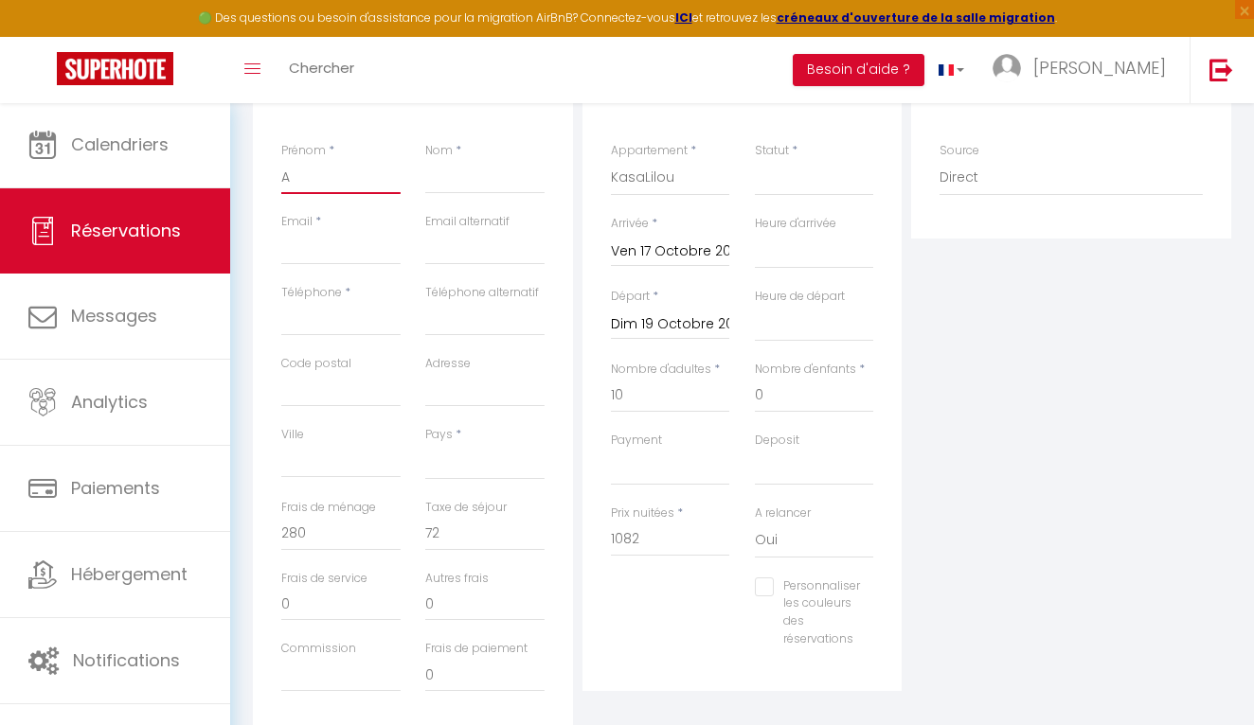
select select
checkbox input "false"
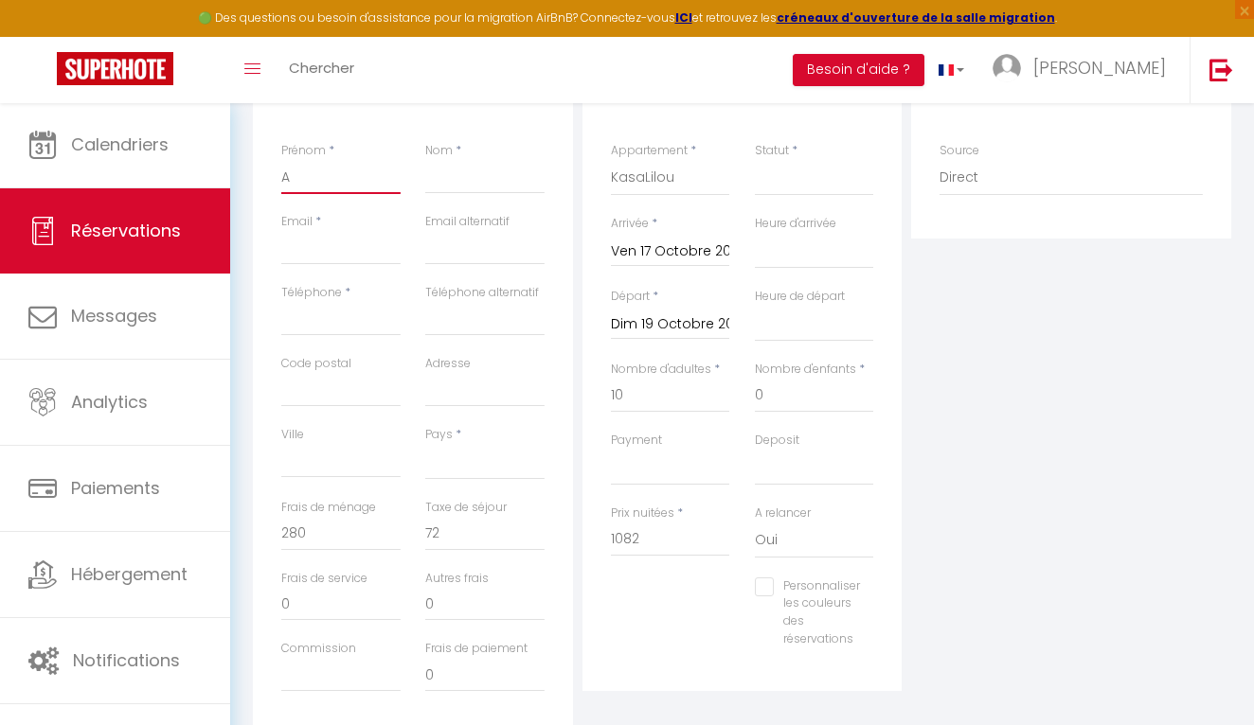
type input "An"
select select
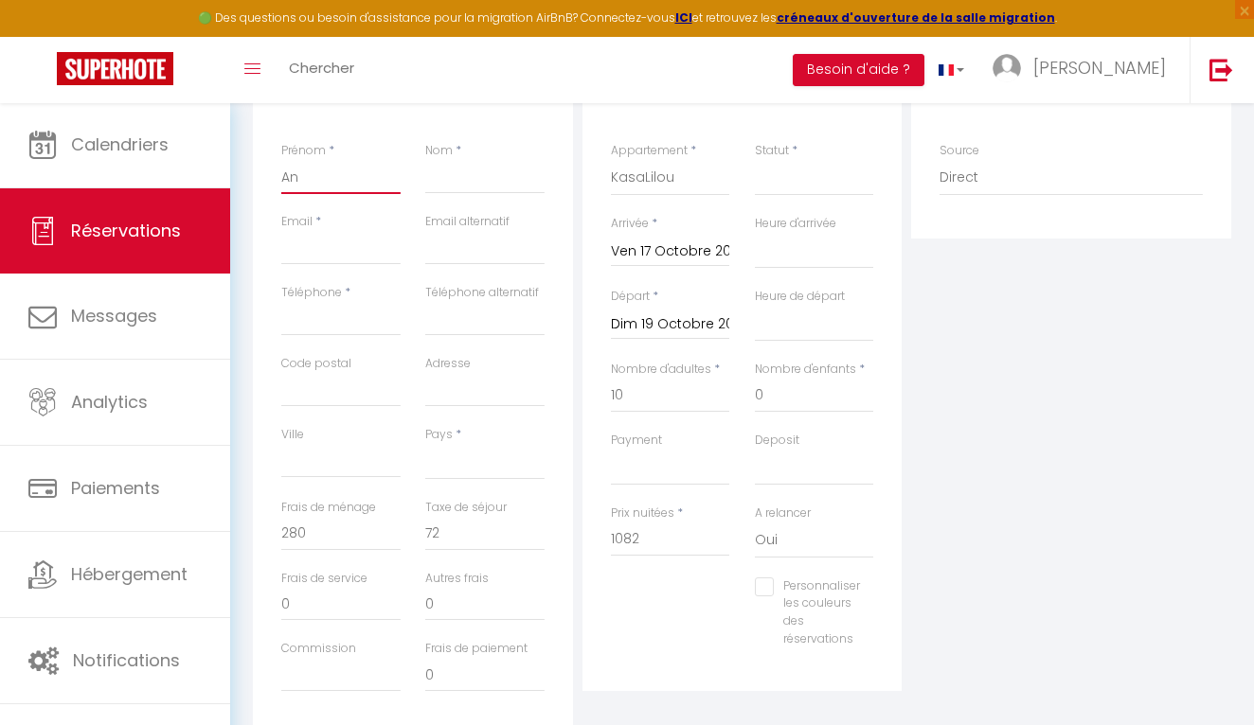
select select
checkbox input "false"
type input "Anaz"
select select
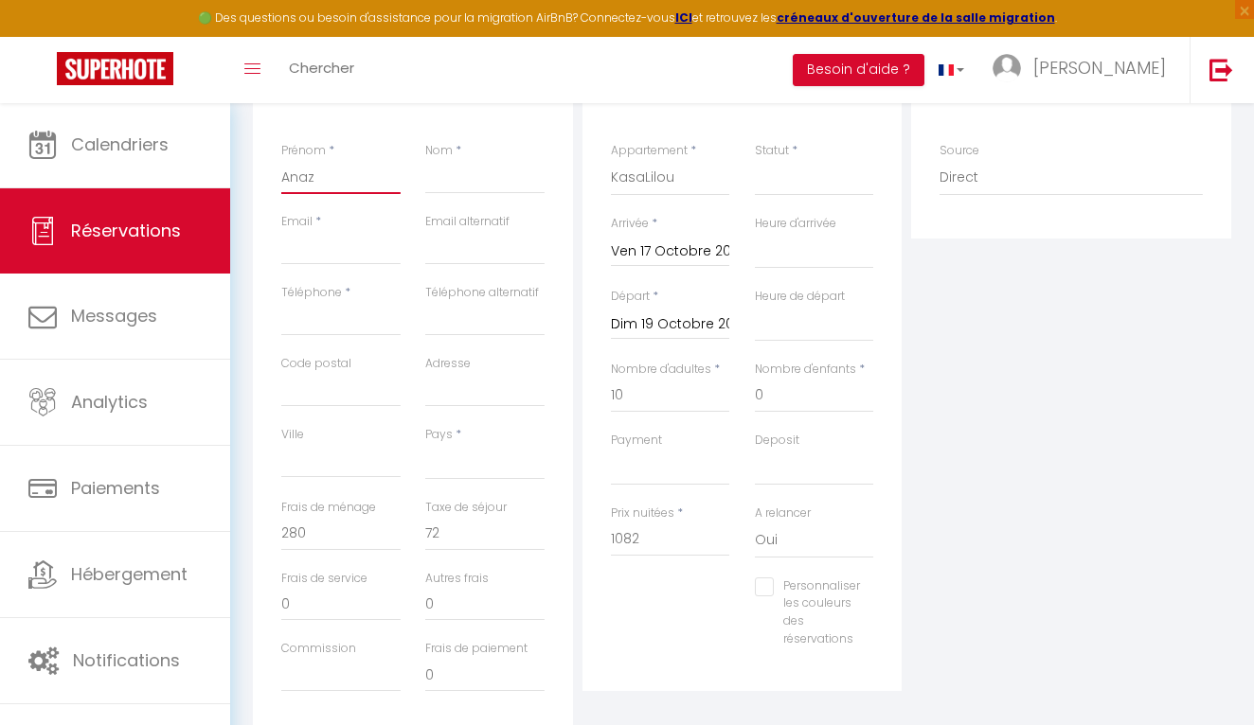
select select
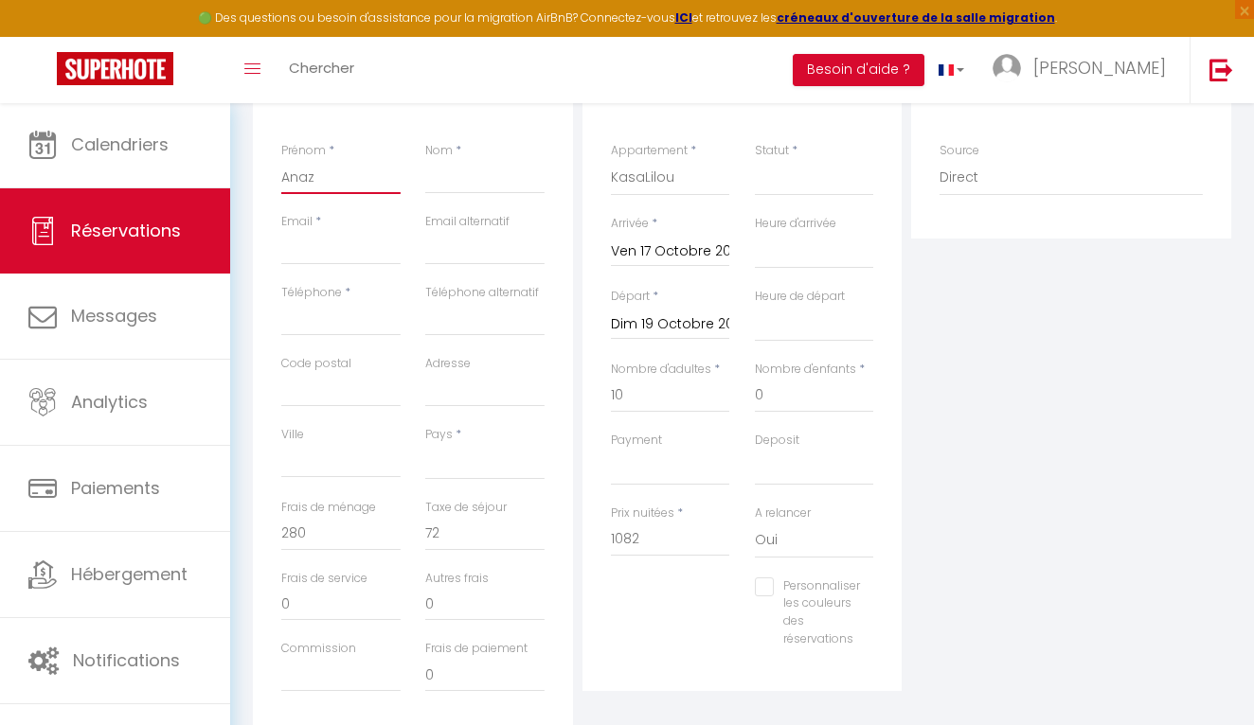
checkbox input "false"
type input "Anazi"
select select
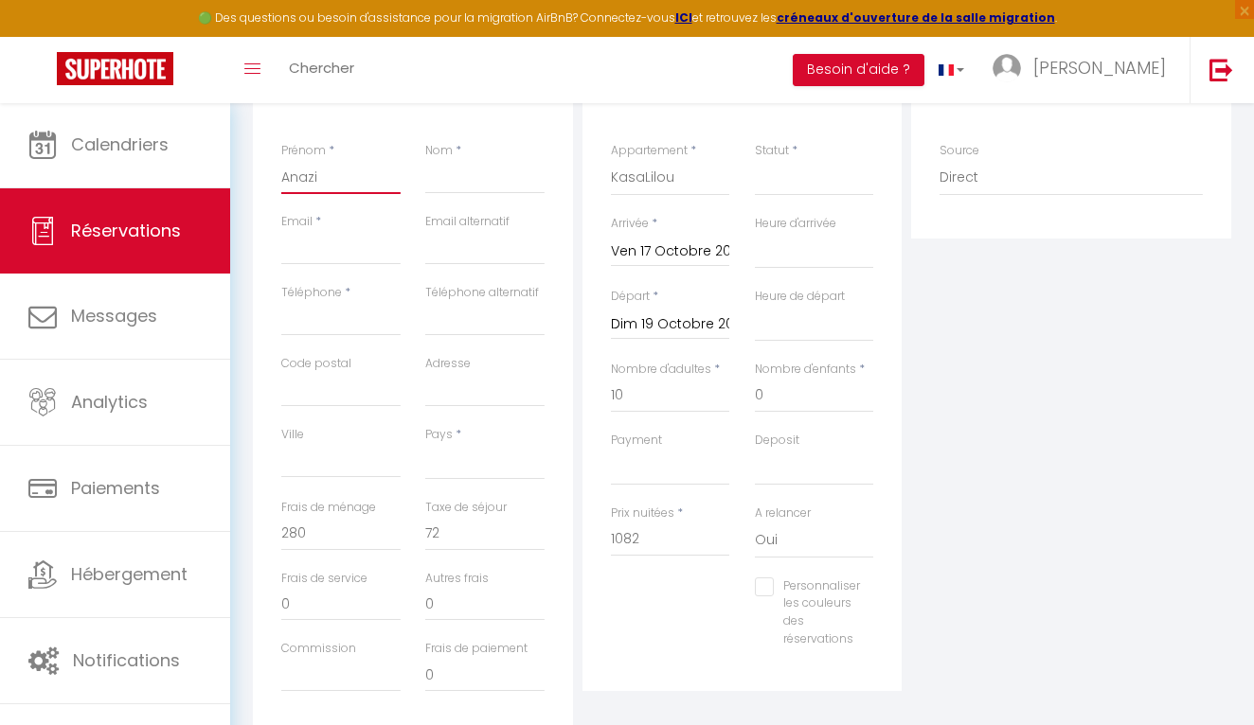
select select
checkbox input "false"
type input "Anazis"
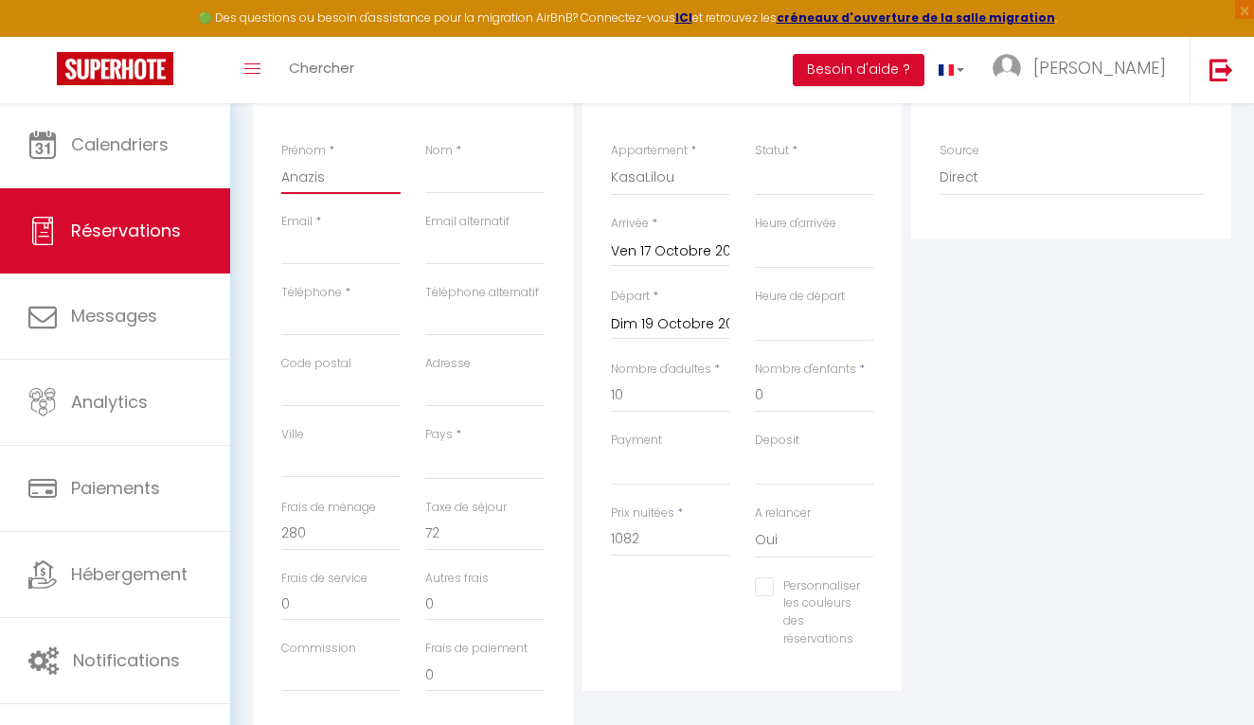
select select
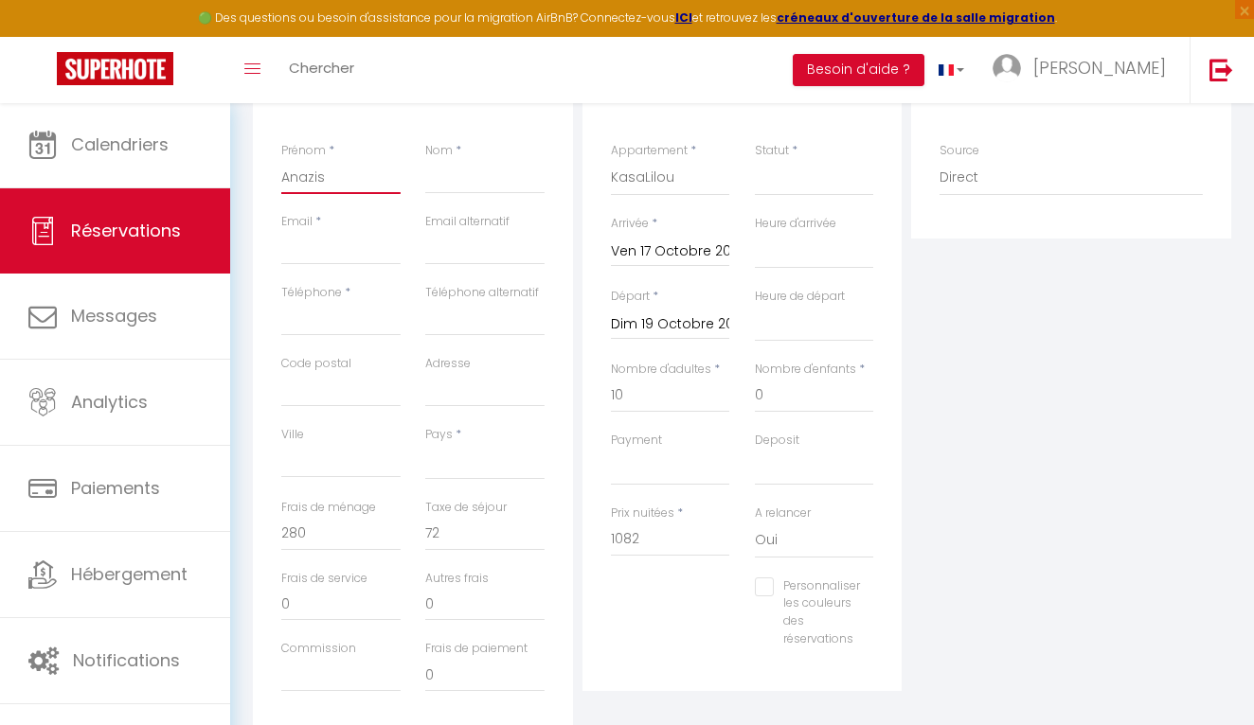
select select
checkbox input "false"
type input "Anazi"
select select
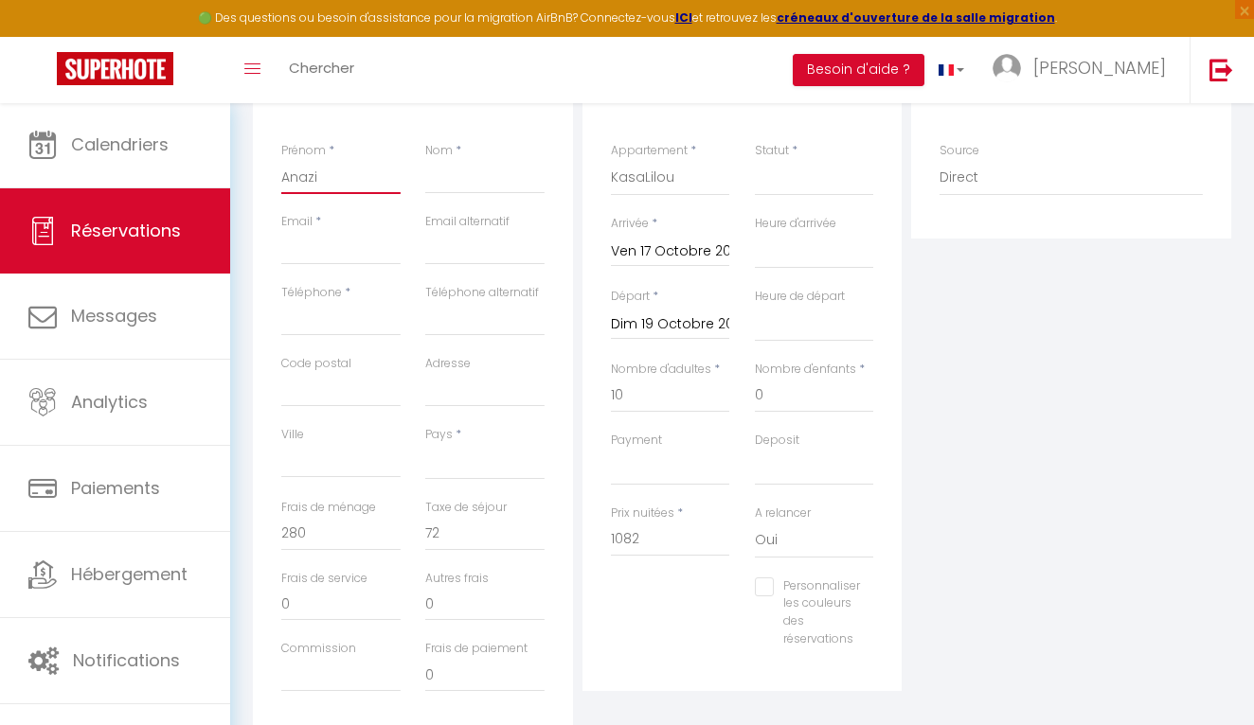
select select
checkbox input "false"
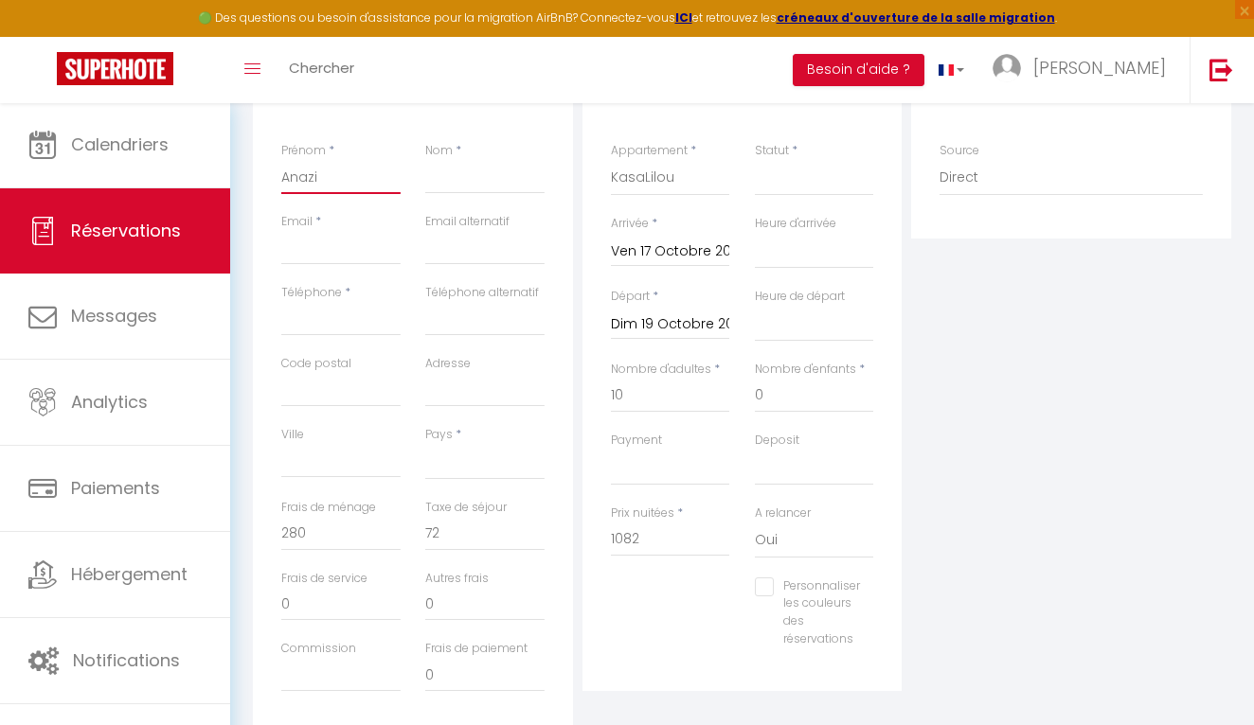
type input "Anaz"
select select
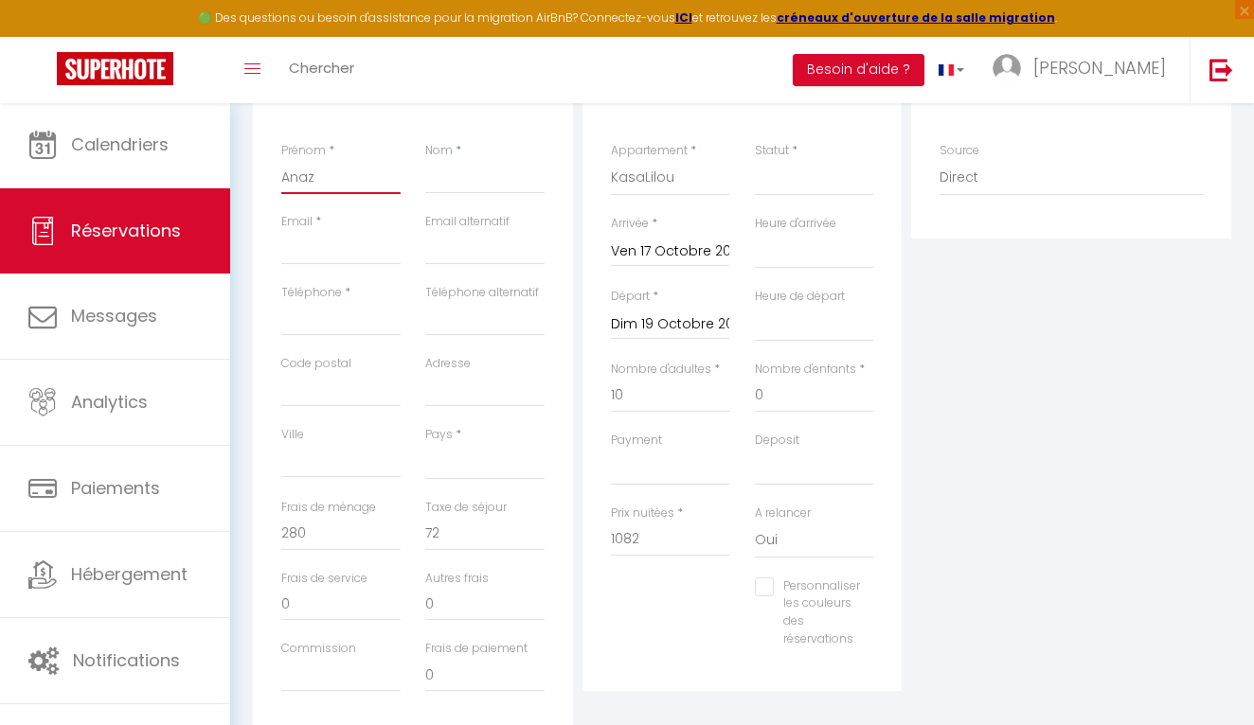
select select
checkbox input "false"
type input "Ana"
select select
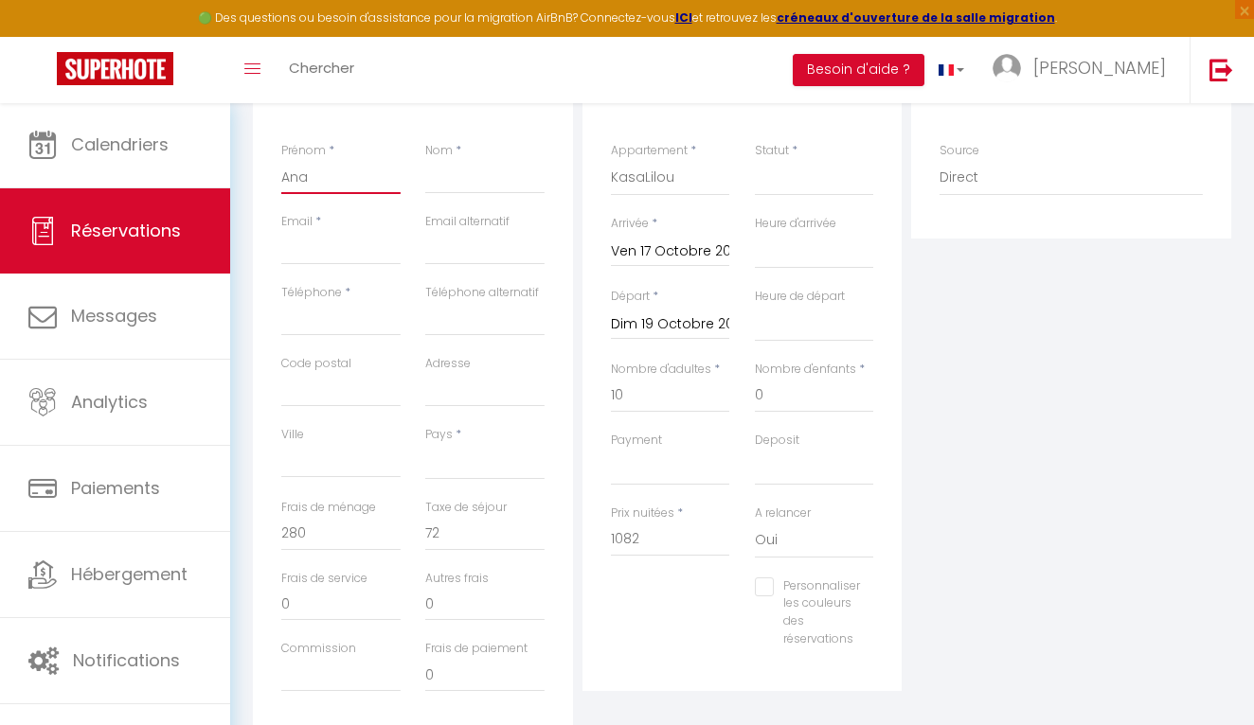
select select
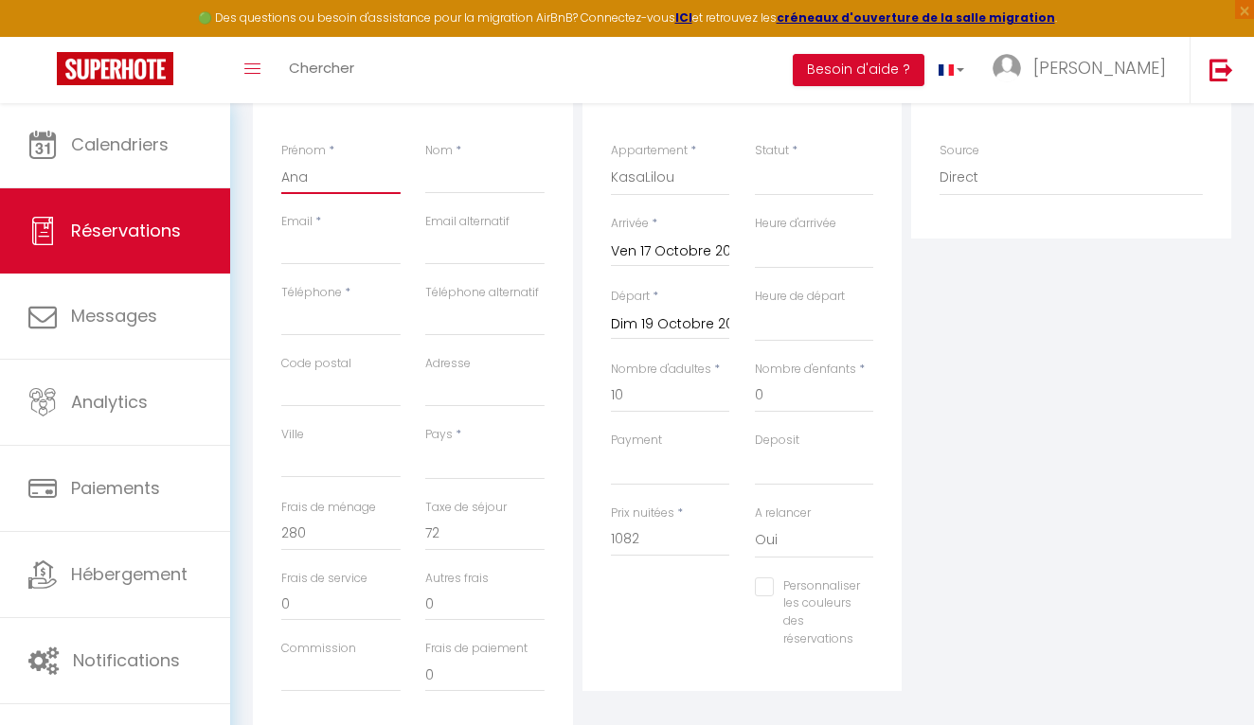
checkbox input "false"
type input "Anai"
select select
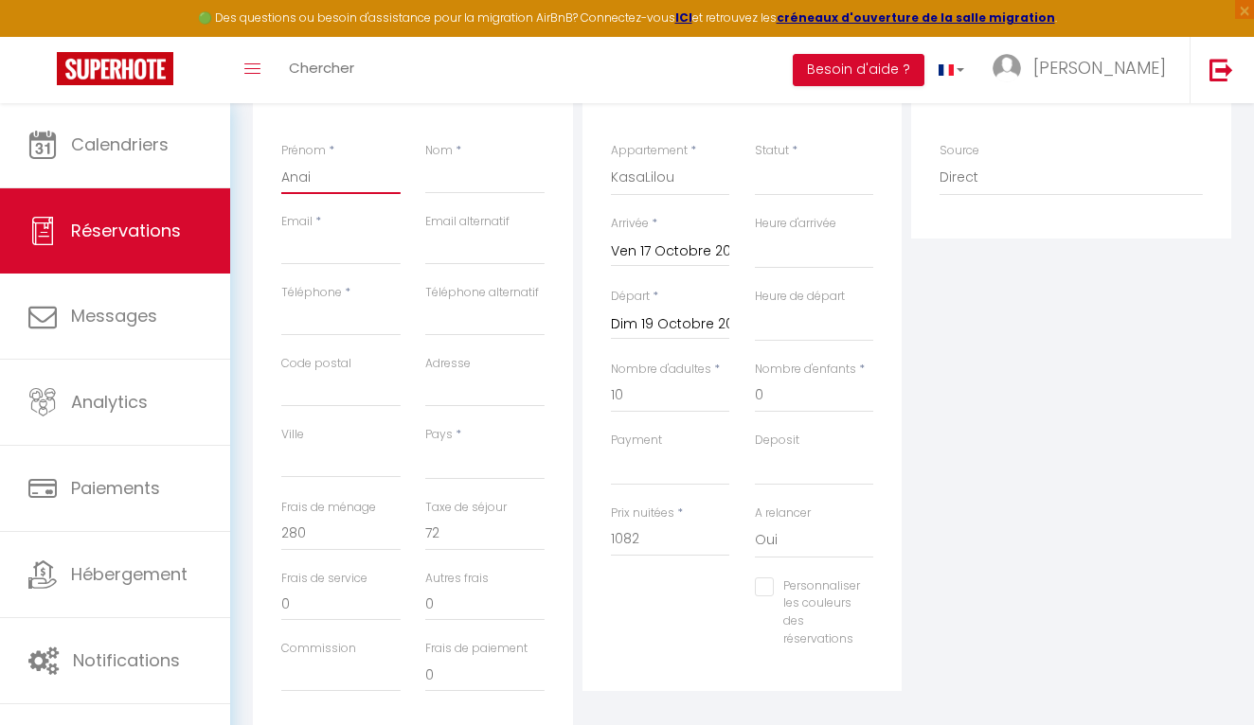
select select
checkbox input "false"
type input "Anais"
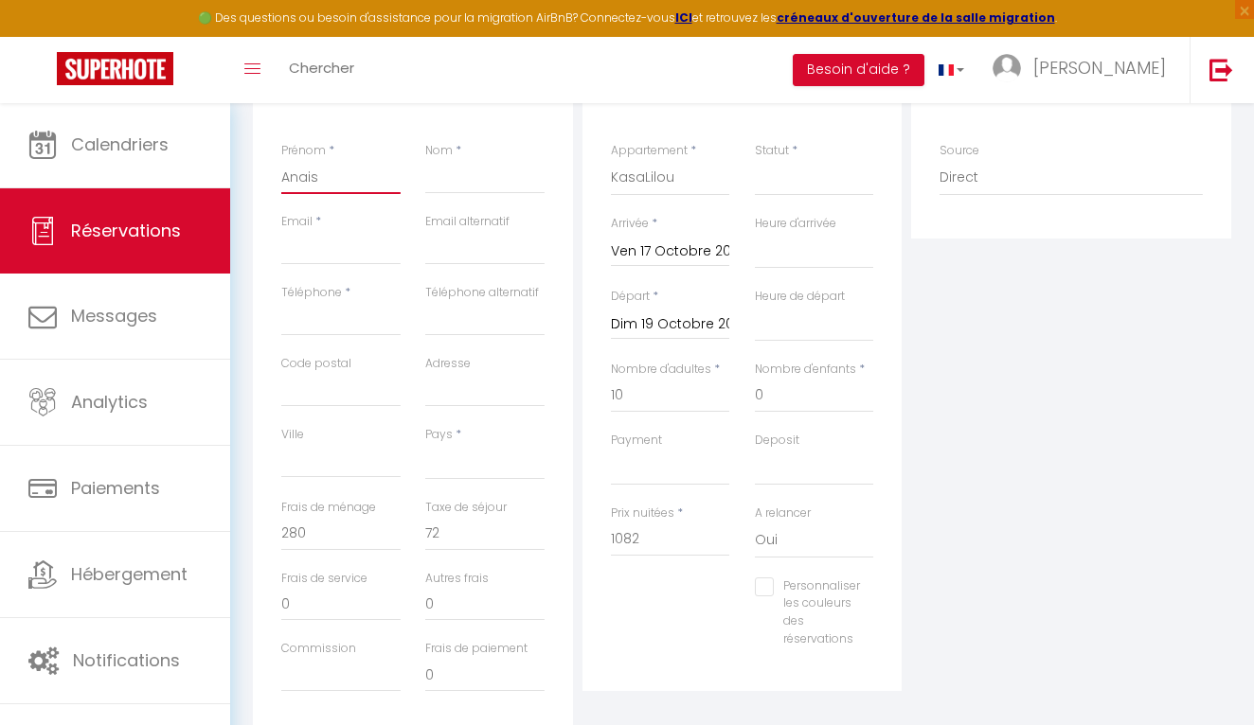
select select
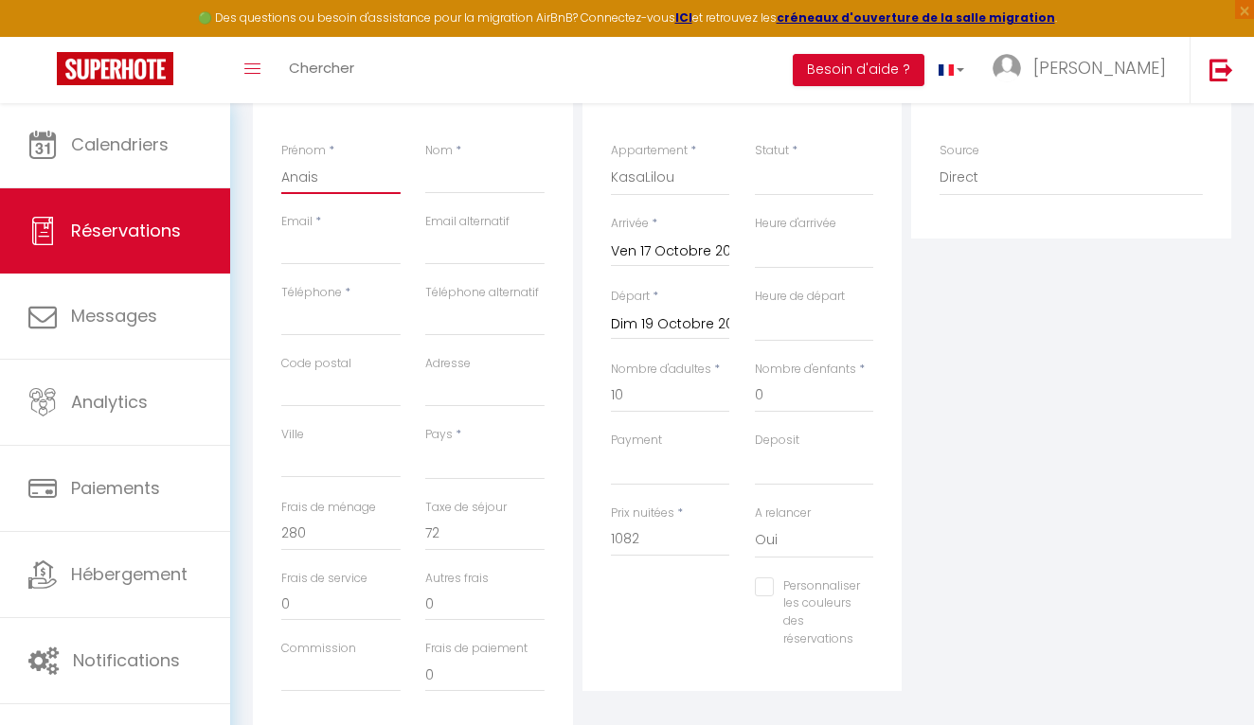
select select
checkbox input "false"
type input "Anais"
type input "C"
select select
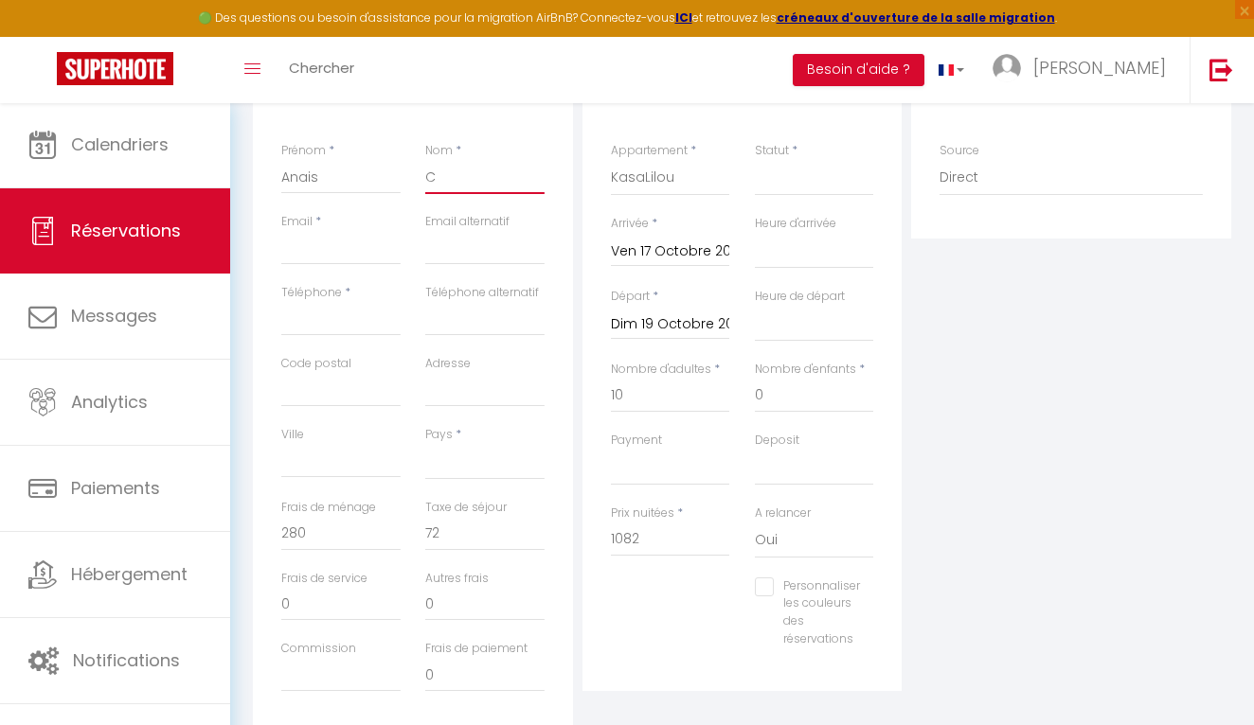
select select
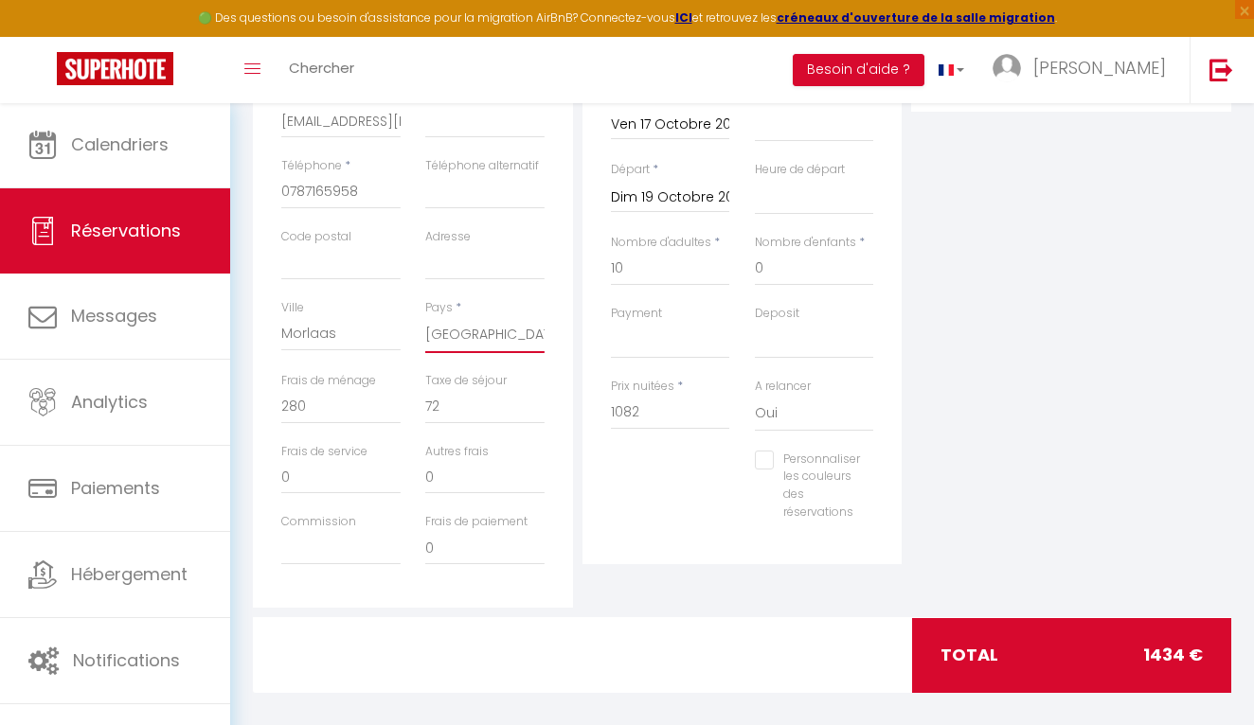
scroll to position [418, 0]
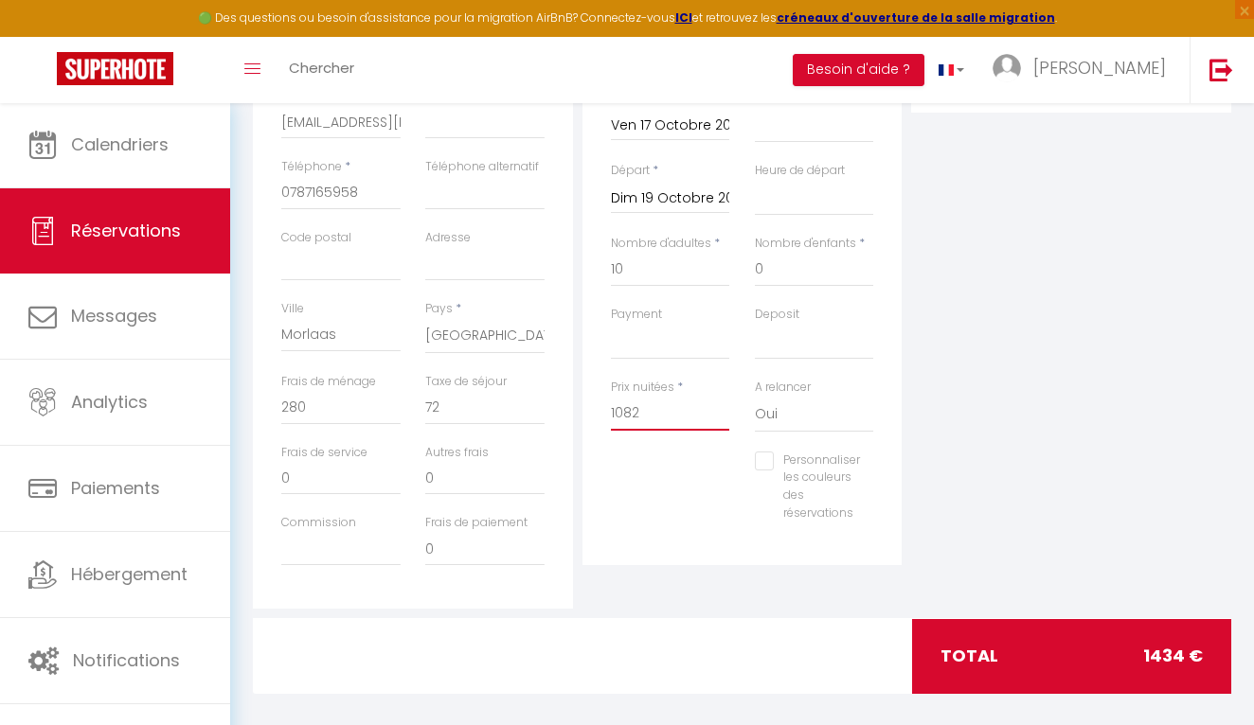
drag, startPoint x: 673, startPoint y: 408, endPoint x: 573, endPoint y: 407, distance: 100.4
click at [573, 407] on div "Détails Voyageur Prénom * Anais Nom * CAZABAN Email * [EMAIL_ADDRESS][DOMAIN_NA…" at bounding box center [742, 270] width 988 height 677
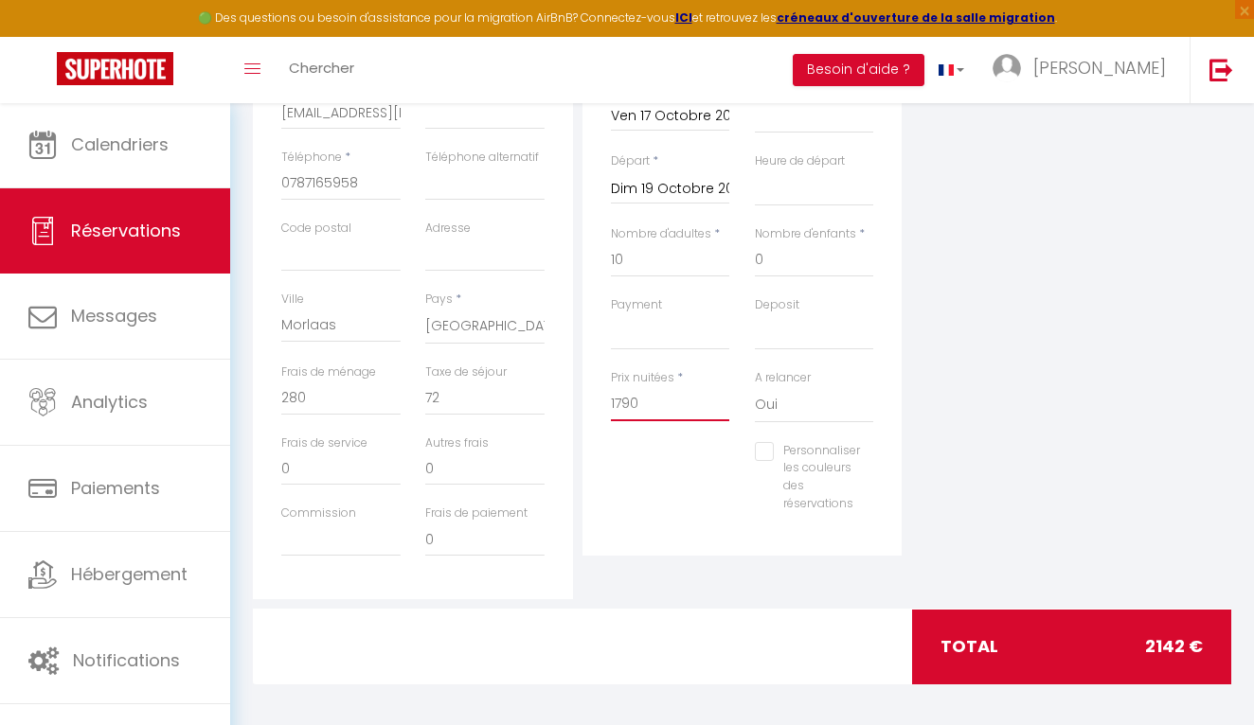
scroll to position [426, 0]
click at [579, 463] on div "Détails Réservation Appartement * KasaLilou KasaLodge L'Igloo Guapo Le Conseill…" at bounding box center [743, 261] width 330 height 677
drag, startPoint x: 477, startPoint y: 393, endPoint x: 397, endPoint y: 391, distance: 80.5
